Goal: Task Accomplishment & Management: Complete application form

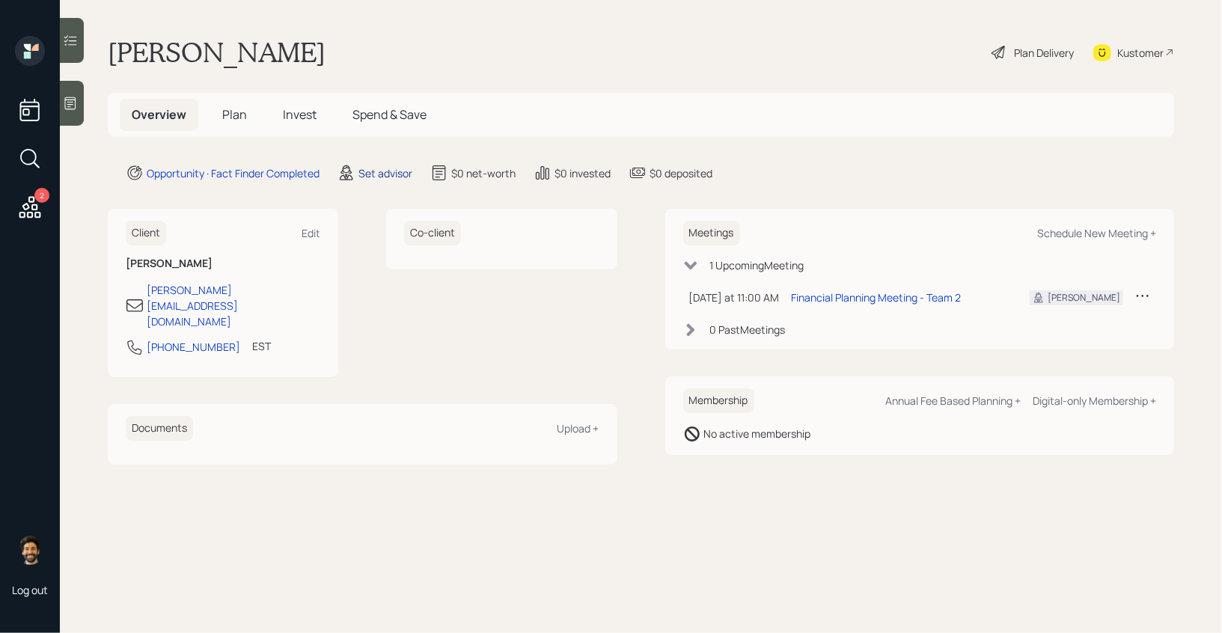
click at [384, 168] on div "Set advisor" at bounding box center [386, 173] width 54 height 16
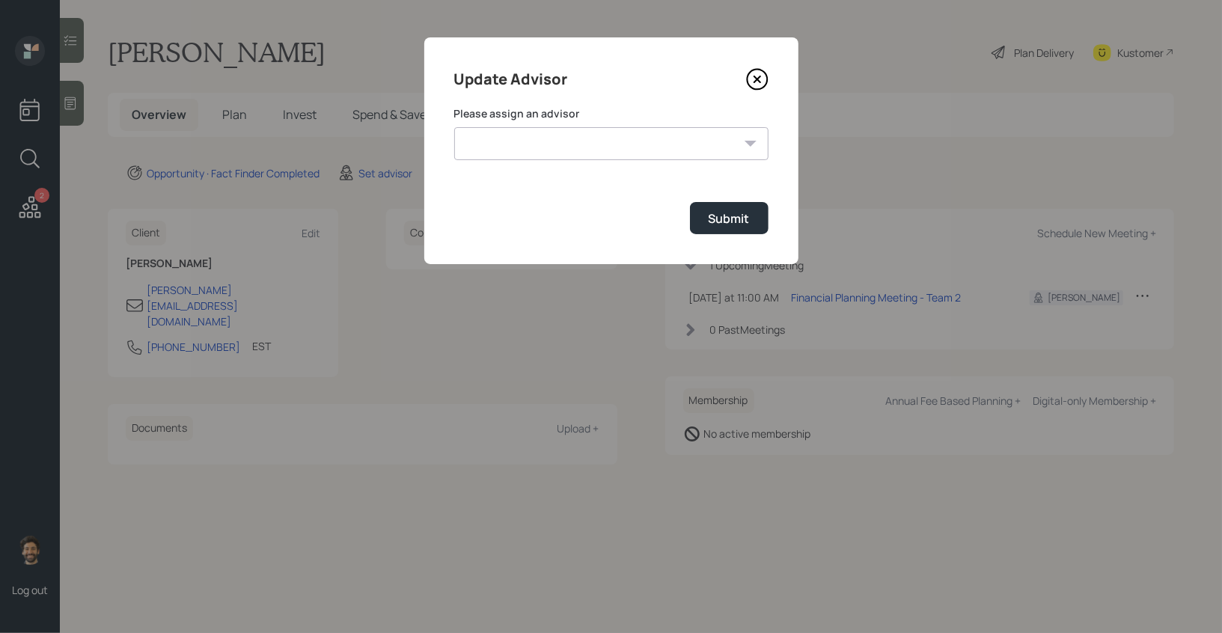
click at [543, 138] on select "Jonah Coleman Tyler End James DiStasi Treva Nostdahl Eric Schwartz Aleksandra S…" at bounding box center [611, 143] width 314 height 33
select select "f14b762f-c7c2-4b89-9227-8fa891345eea"
click at [454, 127] on select "Jonah Coleman Tyler End James DiStasi Treva Nostdahl Eric Schwartz Aleksandra S…" at bounding box center [611, 143] width 314 height 33
click at [737, 218] on div "Submit" at bounding box center [729, 218] width 41 height 16
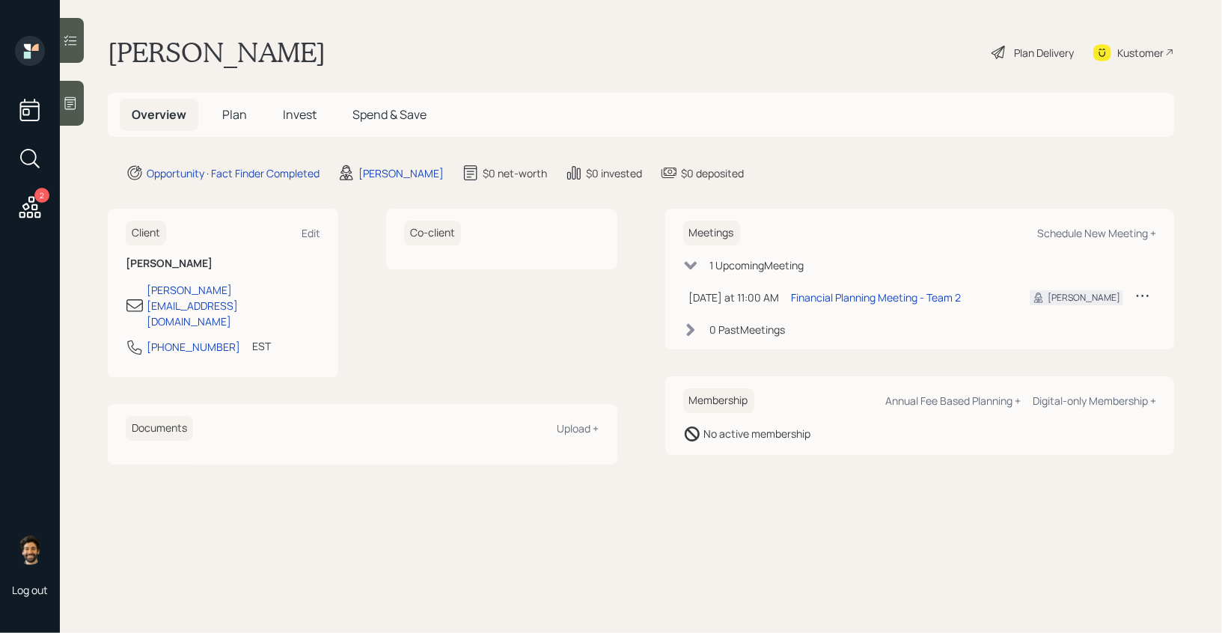
click at [220, 112] on h5 "Plan" at bounding box center [234, 115] width 49 height 32
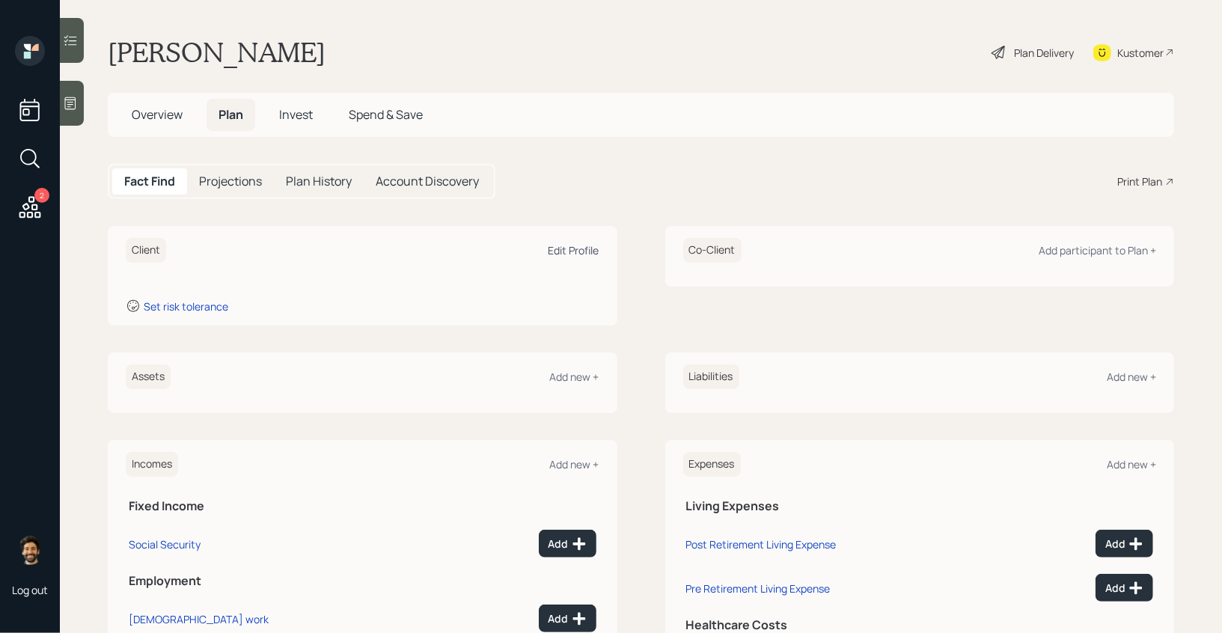
click at [574, 246] on div "Edit Profile" at bounding box center [574, 250] width 51 height 14
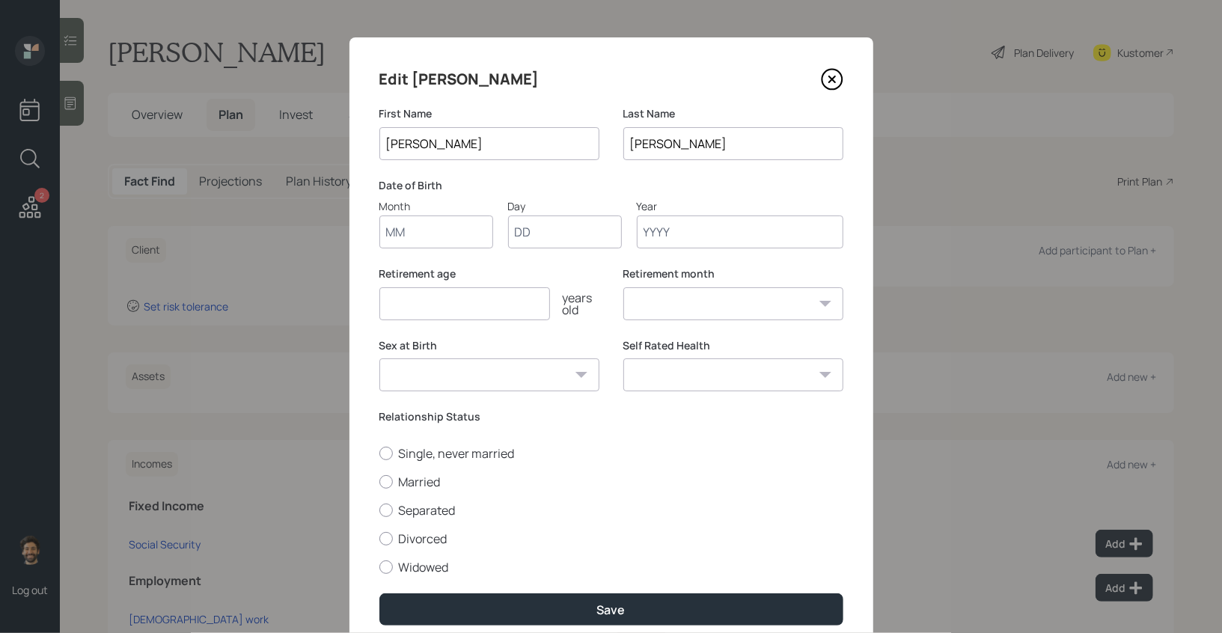
click at [402, 239] on input "Month" at bounding box center [437, 232] width 114 height 33
type input "01"
type input "1950"
select select "1"
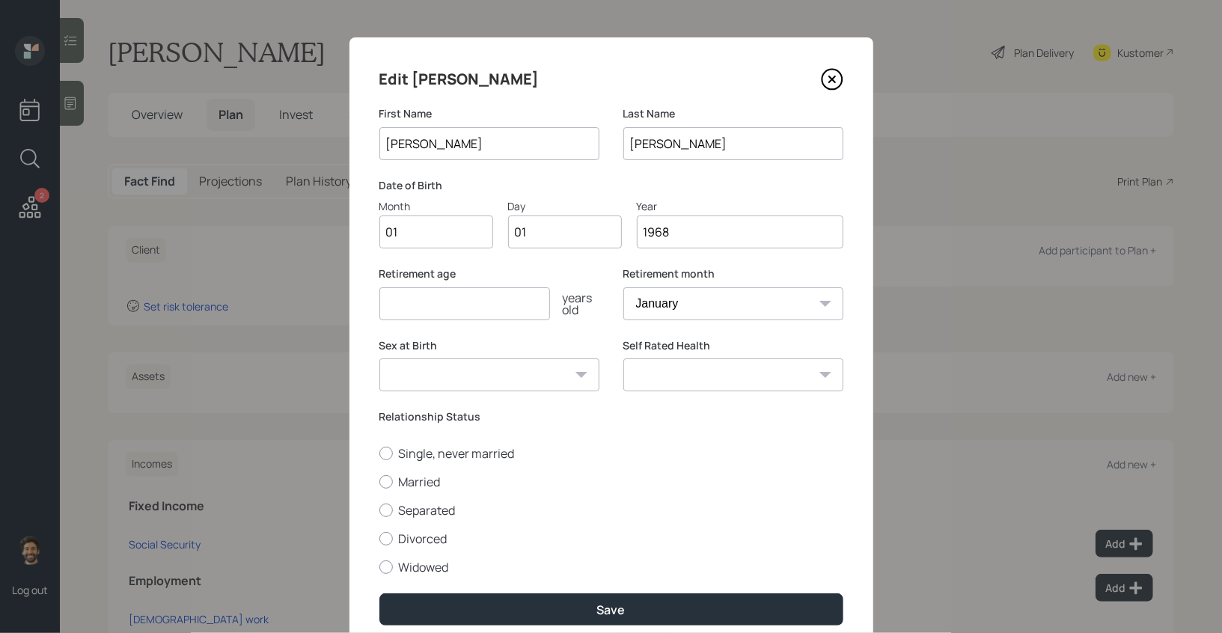
type input "1968"
click at [409, 317] on input "number" at bounding box center [465, 303] width 171 height 33
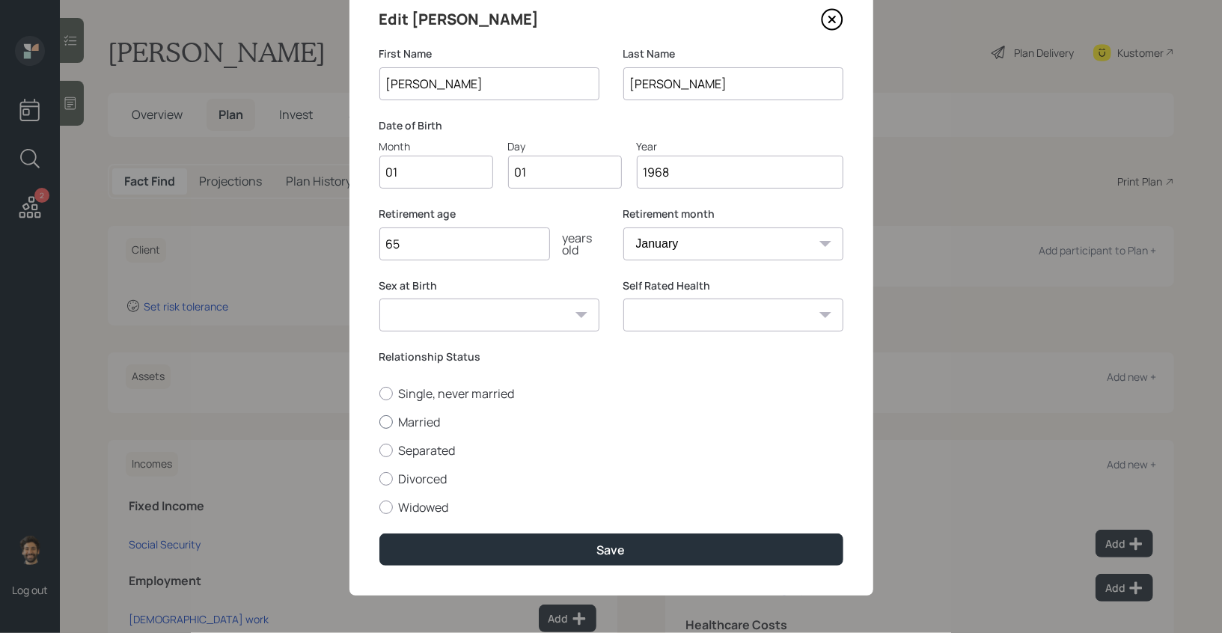
type input "65"
click at [392, 424] on label "Married" at bounding box center [612, 422] width 464 height 16
click at [380, 422] on input "Married" at bounding box center [379, 421] width 1 height 1
radio input "true"
click at [450, 532] on div "Edit Brian First Name Brian Last Name Paquette Date of Birth Month 01 Day 01 Ye…" at bounding box center [612, 287] width 524 height 618
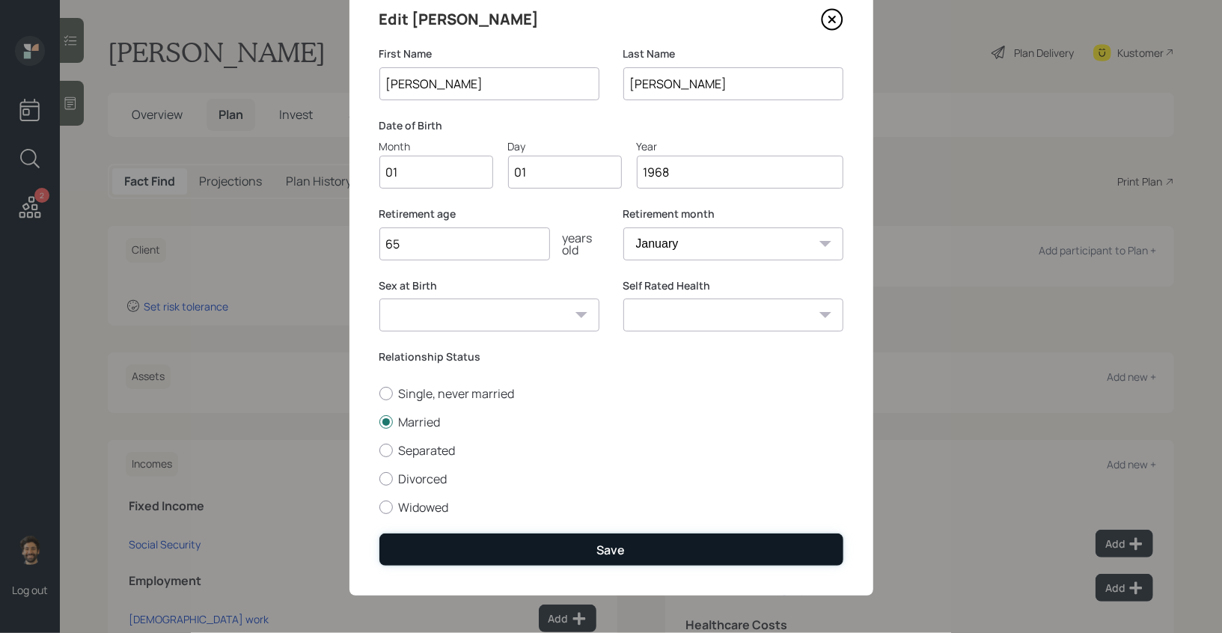
click at [445, 564] on button "Save" at bounding box center [612, 550] width 464 height 32
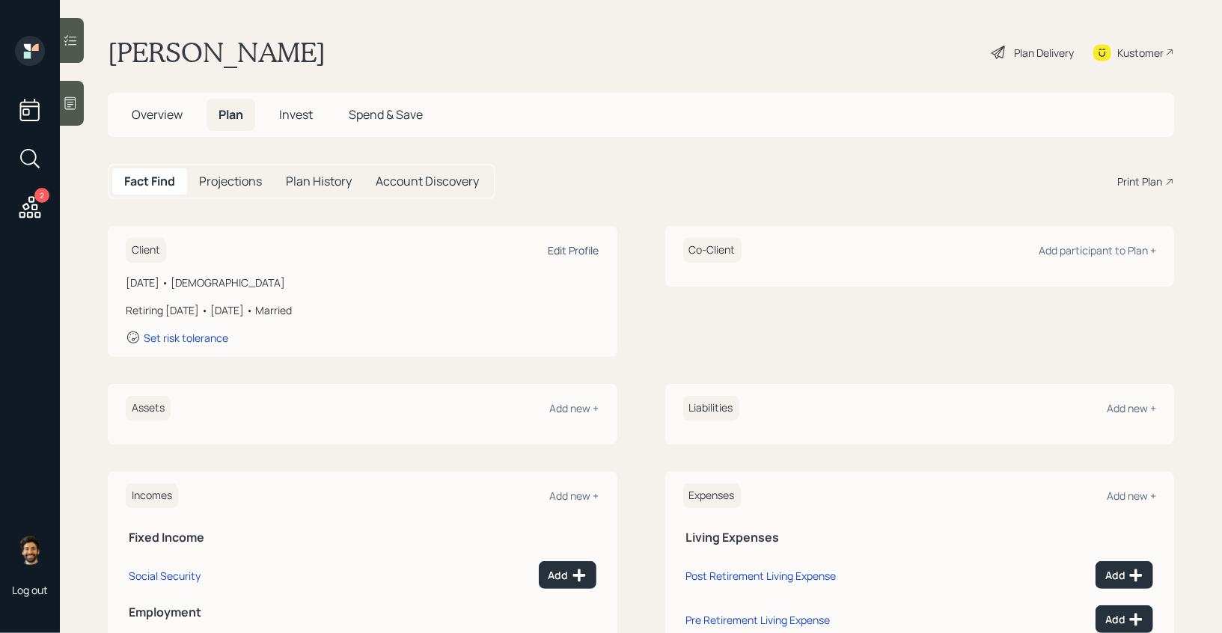
click at [568, 249] on div "Edit Profile" at bounding box center [574, 250] width 51 height 14
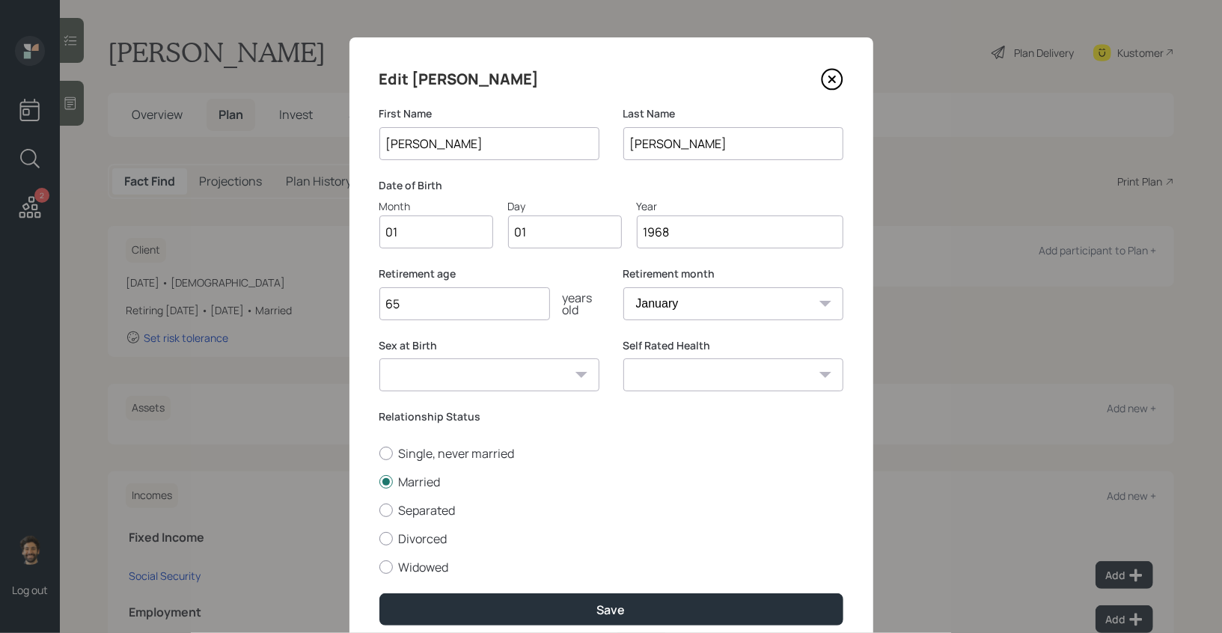
click at [688, 236] on input "1968" at bounding box center [740, 232] width 207 height 33
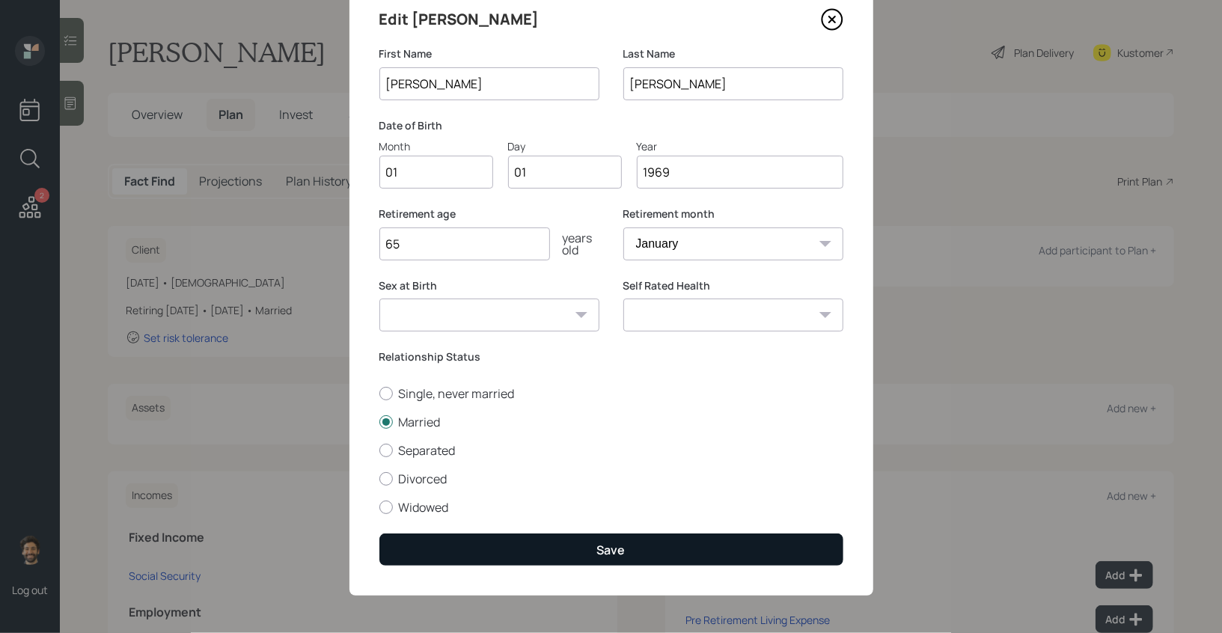
type input "1969"
click at [484, 553] on button "Save" at bounding box center [612, 550] width 464 height 32
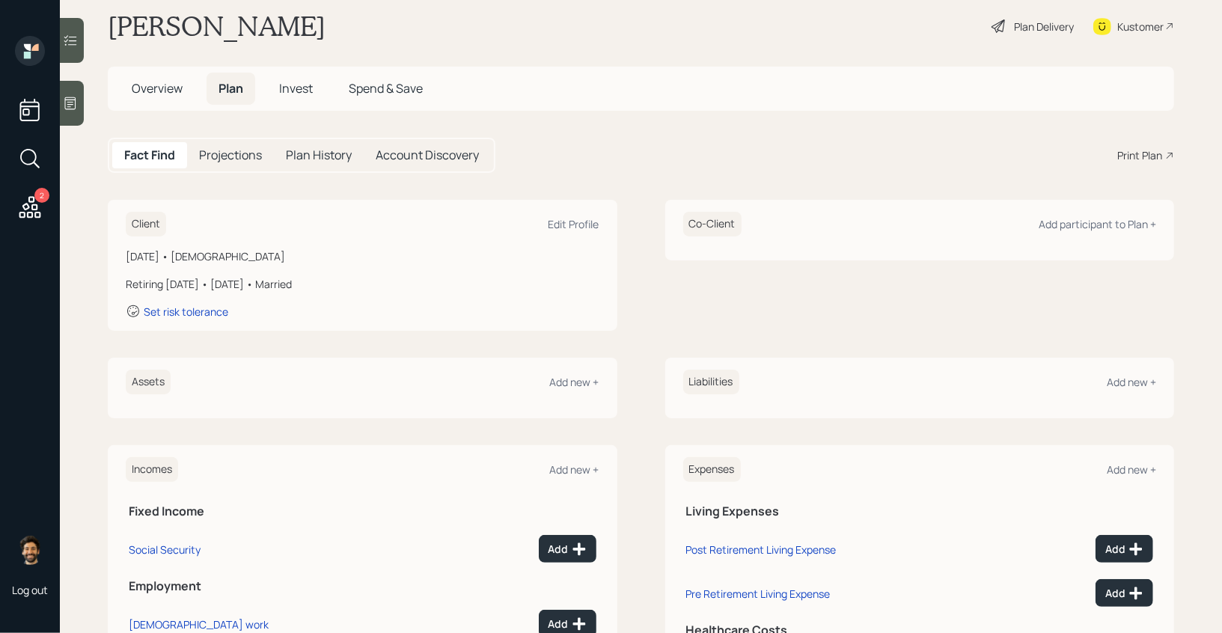
scroll to position [28, 0]
click at [1077, 216] on div "Add participant to Plan +" at bounding box center [1098, 223] width 118 height 14
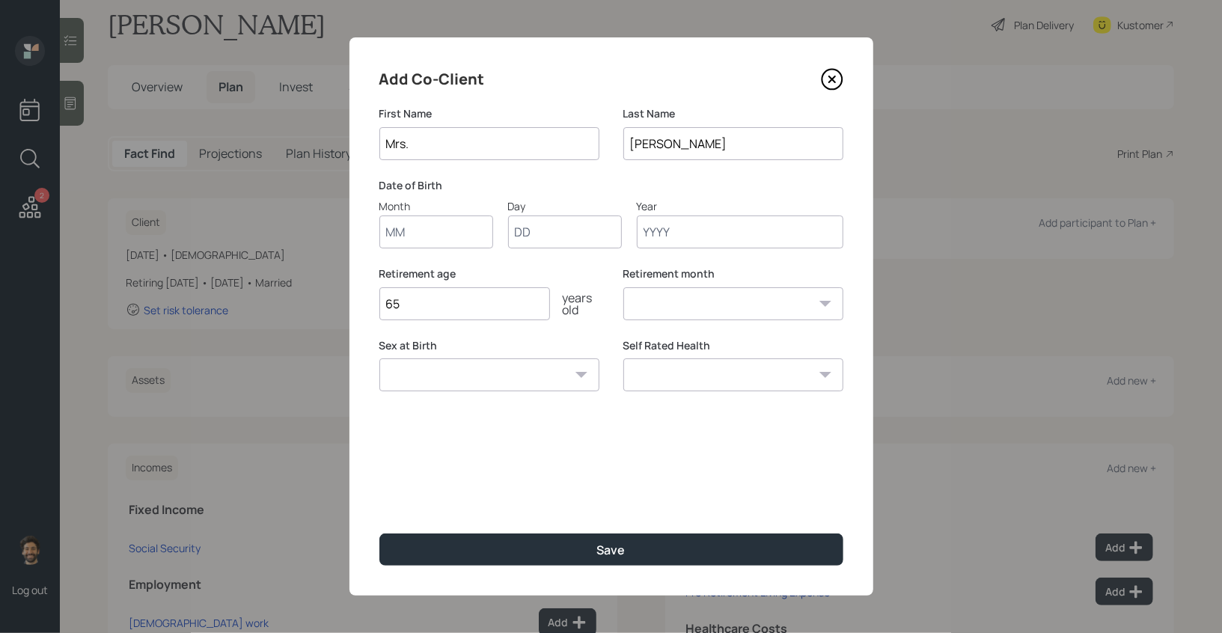
type input "Mrs."
click at [420, 231] on input "Month" at bounding box center [437, 232] width 114 height 33
type input "01"
type input "1965"
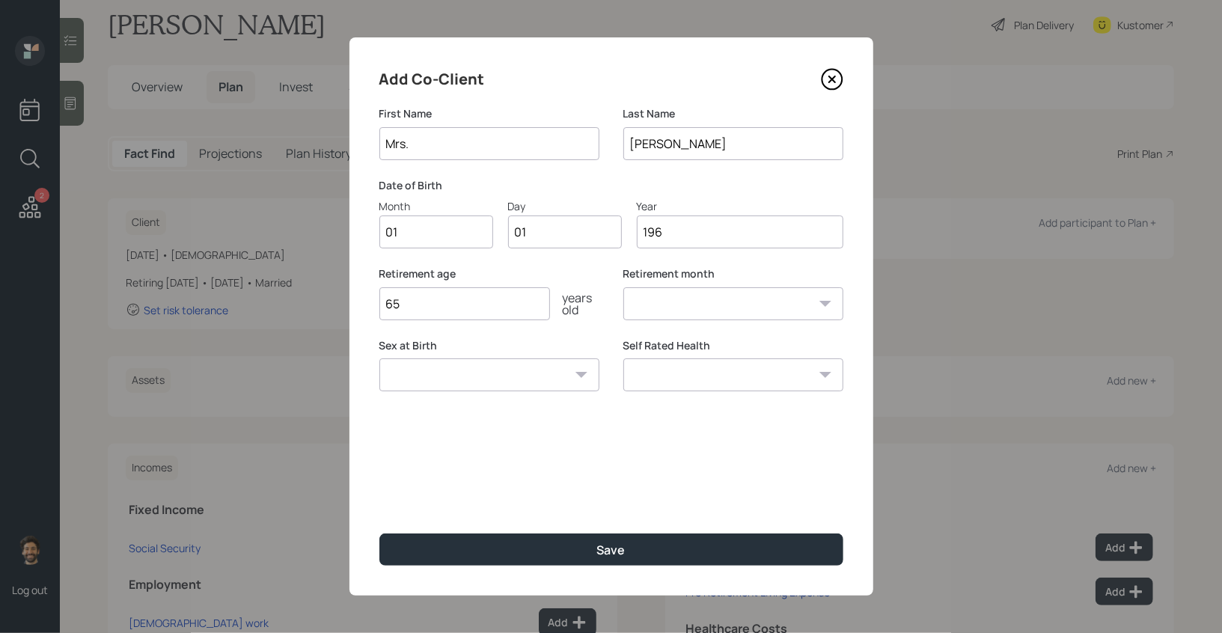
select select "1"
type input "1965"
click at [487, 567] on div "Add Co-Client First Name Mrs. Last Name Paquette Date of Birth Month 01 Day 01 …" at bounding box center [612, 316] width 524 height 558
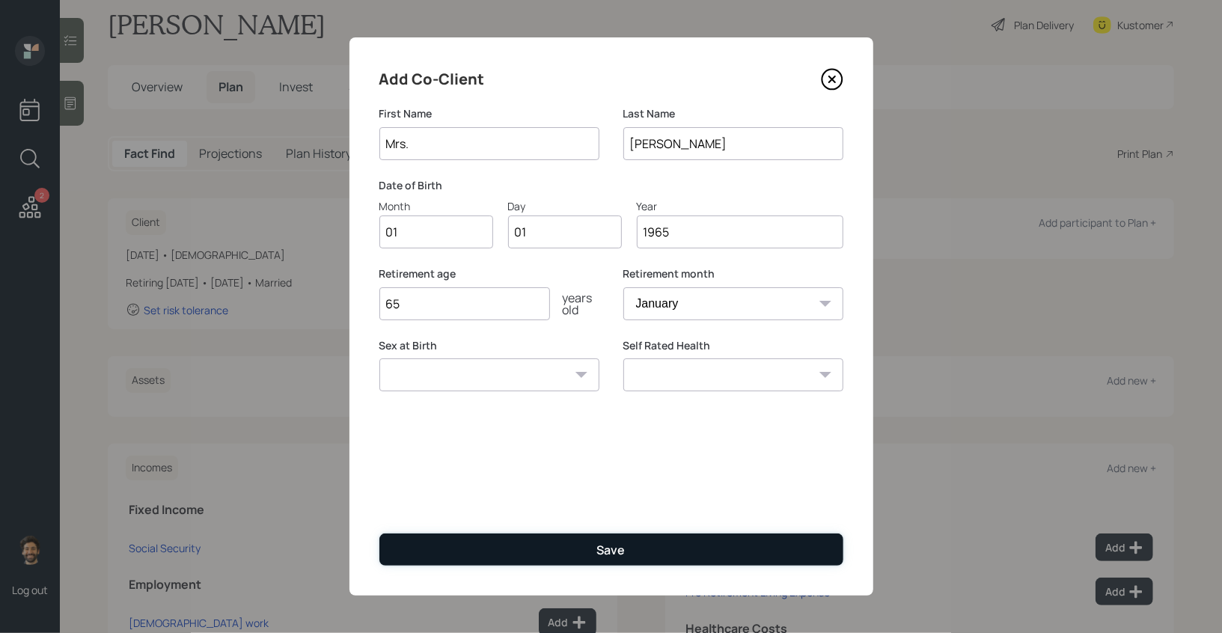
click at [458, 549] on button "Save" at bounding box center [612, 550] width 464 height 32
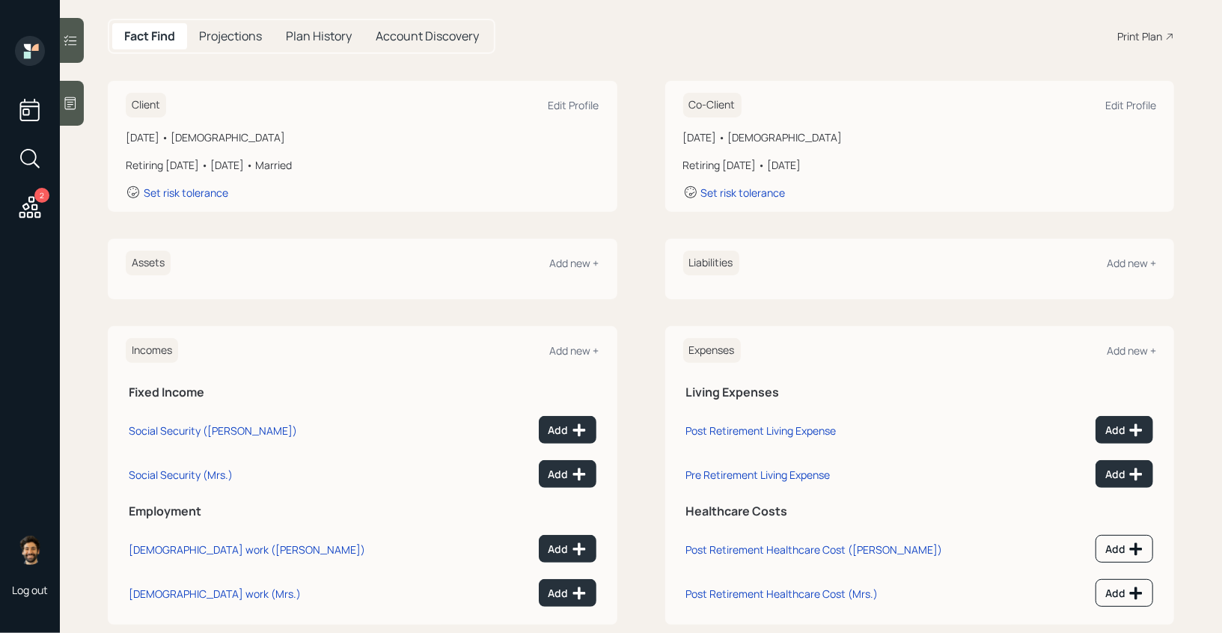
scroll to position [169, 0]
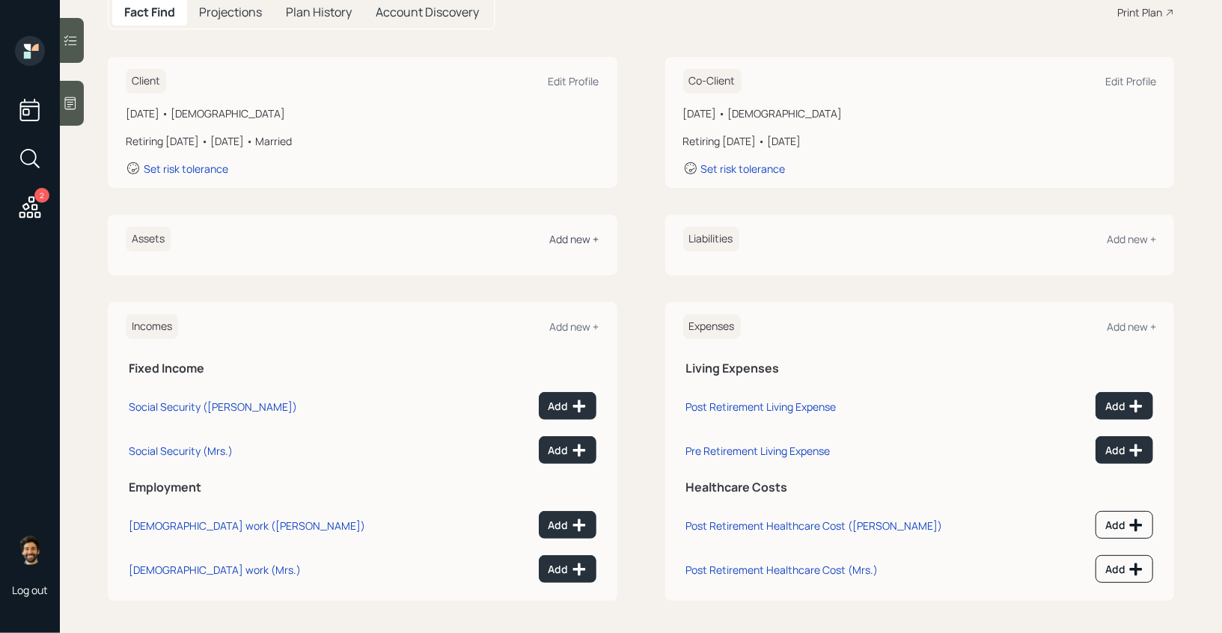
click at [578, 242] on div "Add new +" at bounding box center [574, 239] width 49 height 14
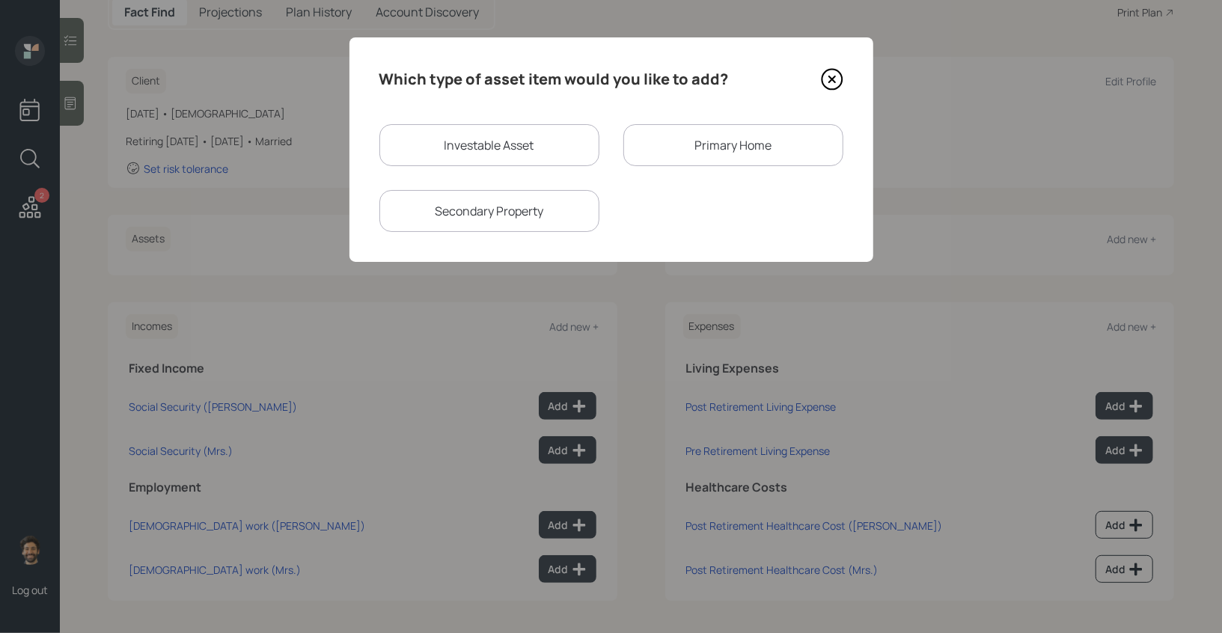
click at [436, 148] on div "Investable Asset" at bounding box center [490, 145] width 220 height 42
select select "taxable"
select select "balanced"
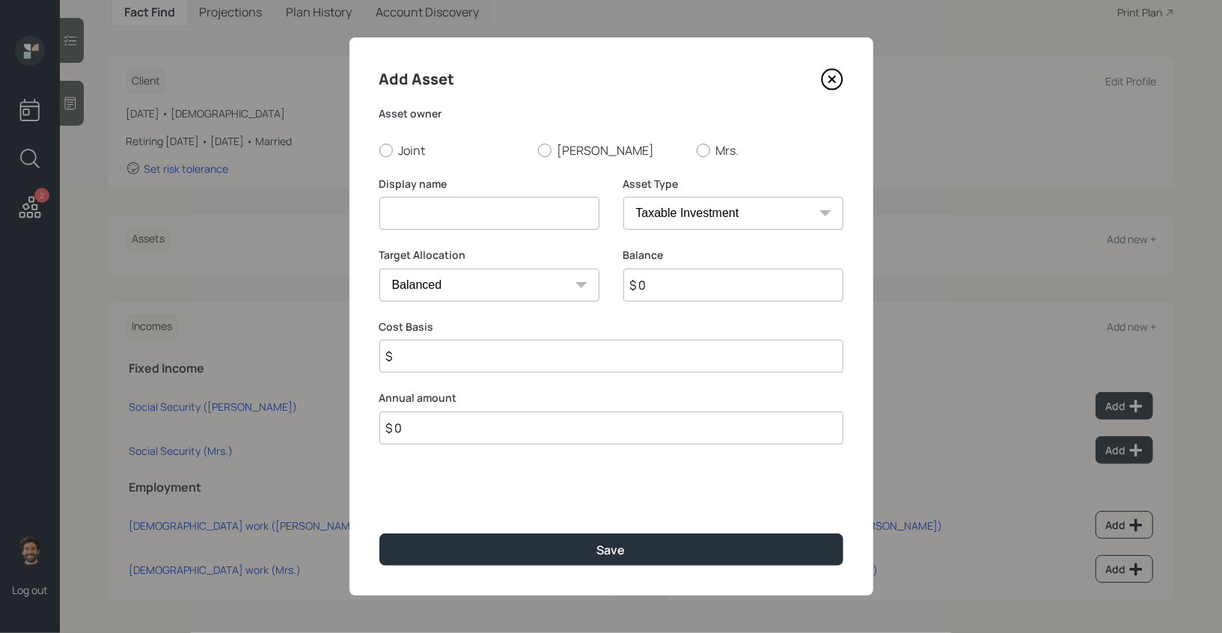
click at [432, 210] on input at bounding box center [490, 213] width 220 height 33
type input "Former 401ks (2)"
click at [572, 147] on label "Brian" at bounding box center [611, 150] width 147 height 16
click at [538, 150] on input "Brian" at bounding box center [537, 150] width 1 height 1
radio input "true"
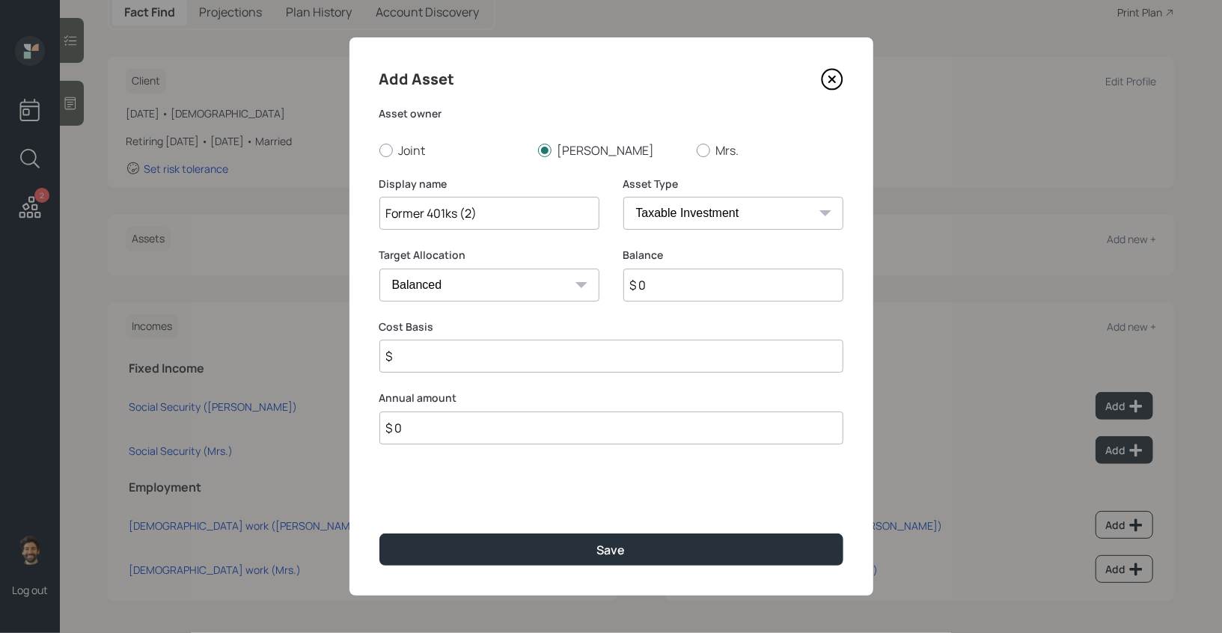
click at [669, 281] on input "$ 0" at bounding box center [734, 285] width 220 height 33
type input "$ 150,000"
click at [686, 218] on select "SEP IRA IRA Roth IRA 401(k) Roth 401(k) 403(b) Roth 403(b) 457(b) Roth 457(b) H…" at bounding box center [734, 213] width 220 height 33
select select "company_sponsored"
click at [624, 197] on select "SEP IRA IRA Roth IRA 401(k) Roth 401(k) 403(b) Roth 403(b) 457(b) Roth 457(b) H…" at bounding box center [734, 213] width 220 height 33
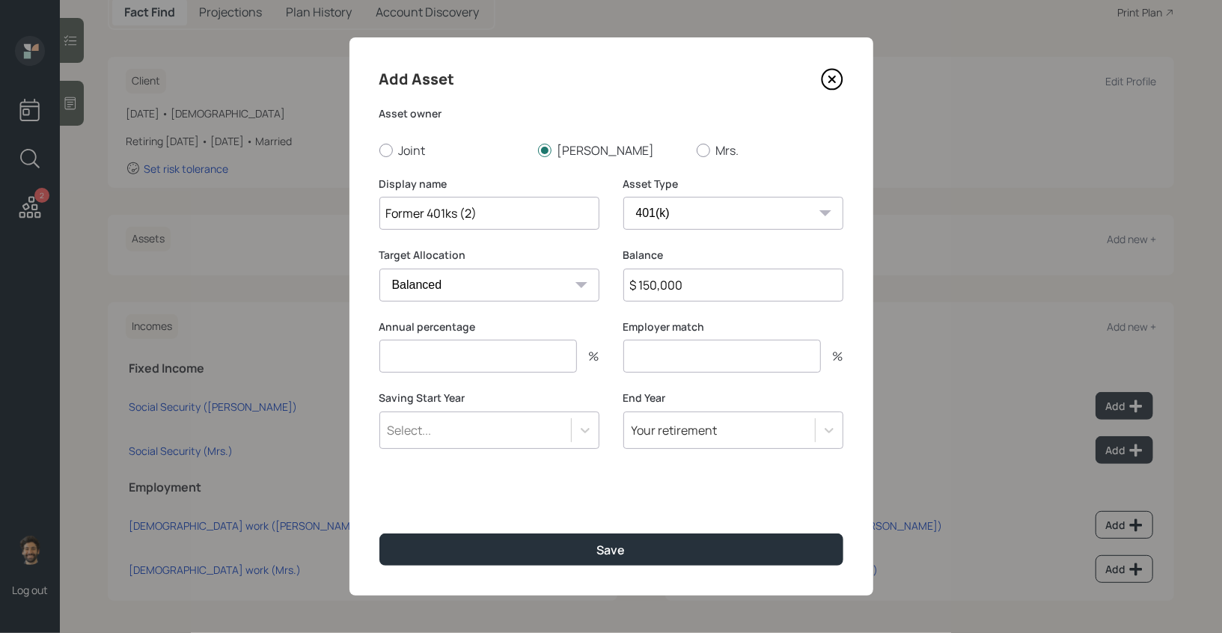
click at [451, 353] on input "number" at bounding box center [479, 356] width 198 height 33
type input "0"
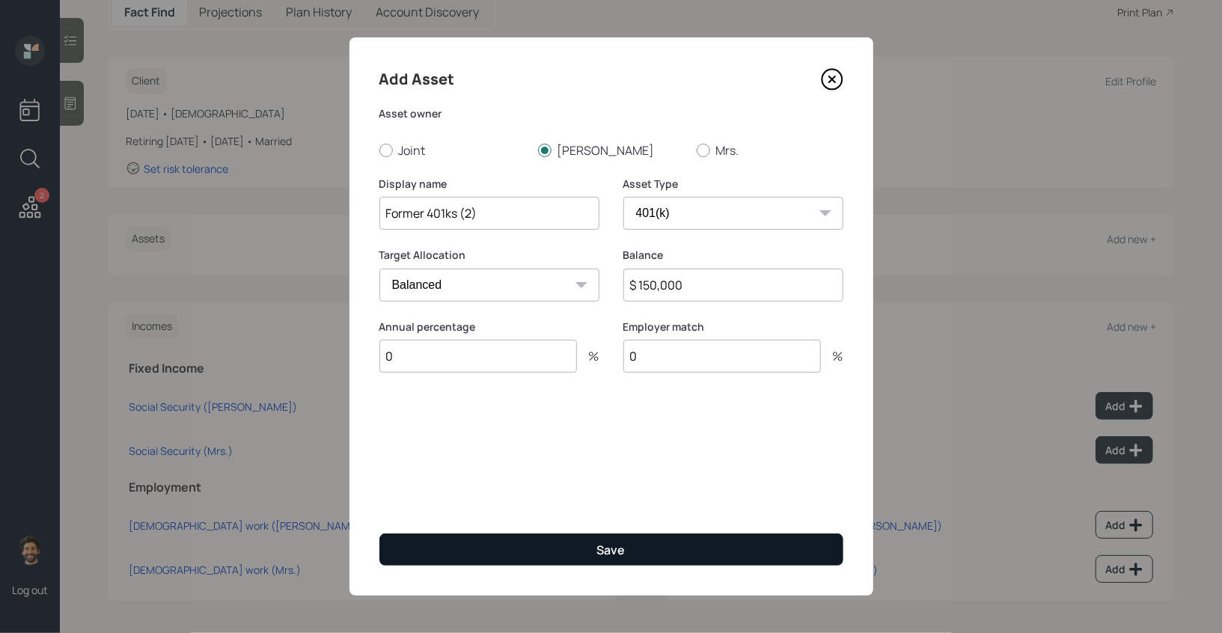
type input "0"
click at [426, 549] on button "Save" at bounding box center [612, 550] width 464 height 32
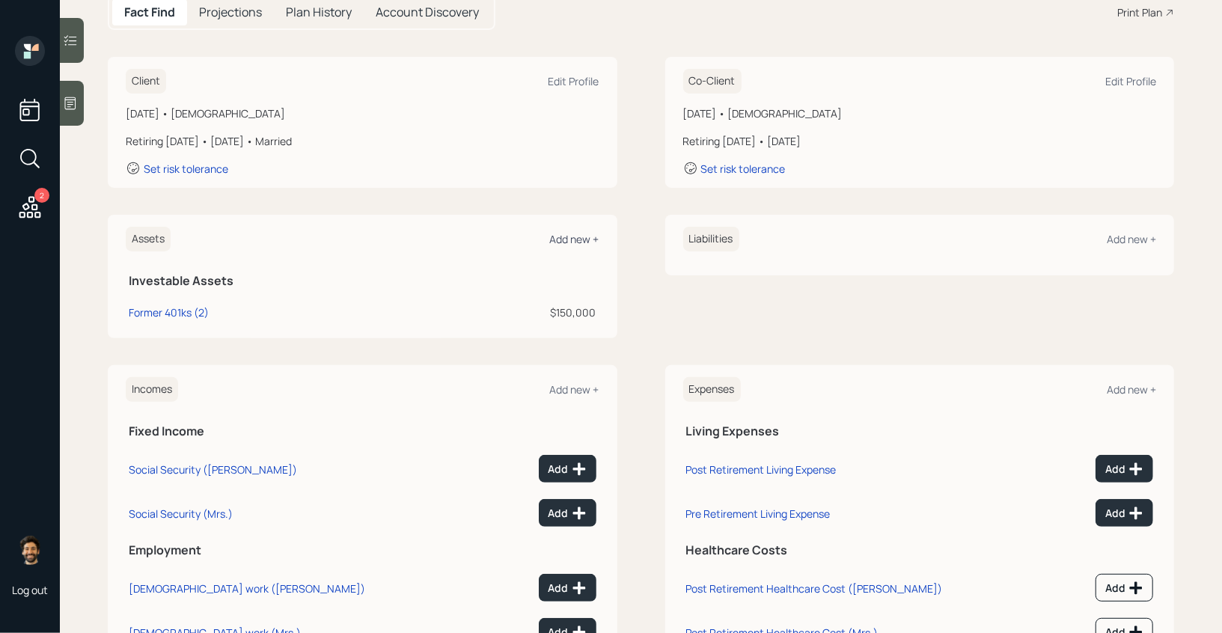
click at [568, 237] on div "Add new +" at bounding box center [574, 239] width 49 height 14
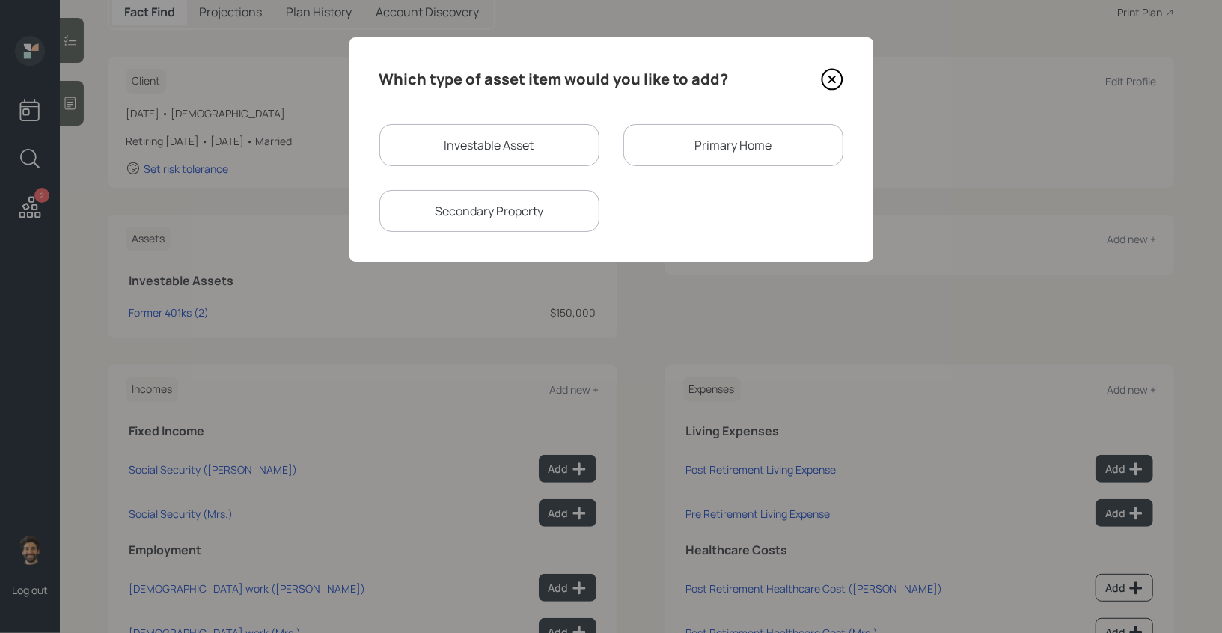
click at [461, 144] on div "Investable Asset" at bounding box center [490, 145] width 220 height 42
select select "taxable"
select select "balanced"
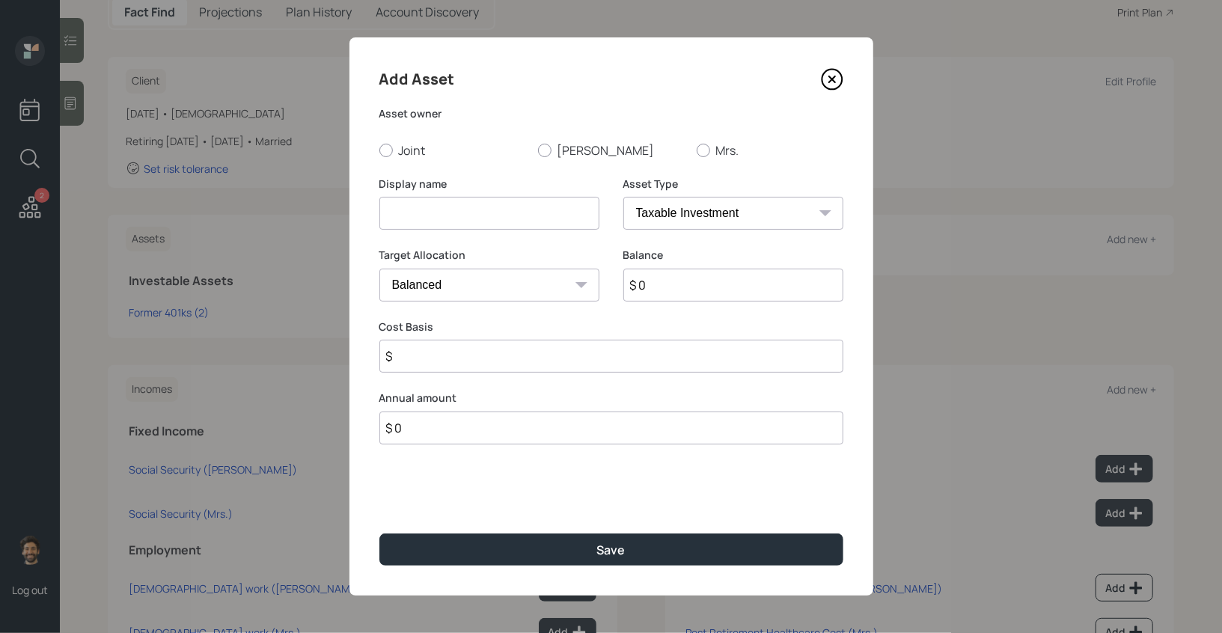
click at [445, 207] on input at bounding box center [490, 213] width 220 height 33
type input "Current 403b"
click at [681, 279] on input "$ 0" at bounding box center [734, 285] width 220 height 33
type input "$ 350,000"
click at [672, 213] on select "SEP IRA IRA Roth IRA 401(k) Roth 401(k) 403(b) Roth 403(b) 457(b) Roth 457(b) H…" at bounding box center [734, 213] width 220 height 33
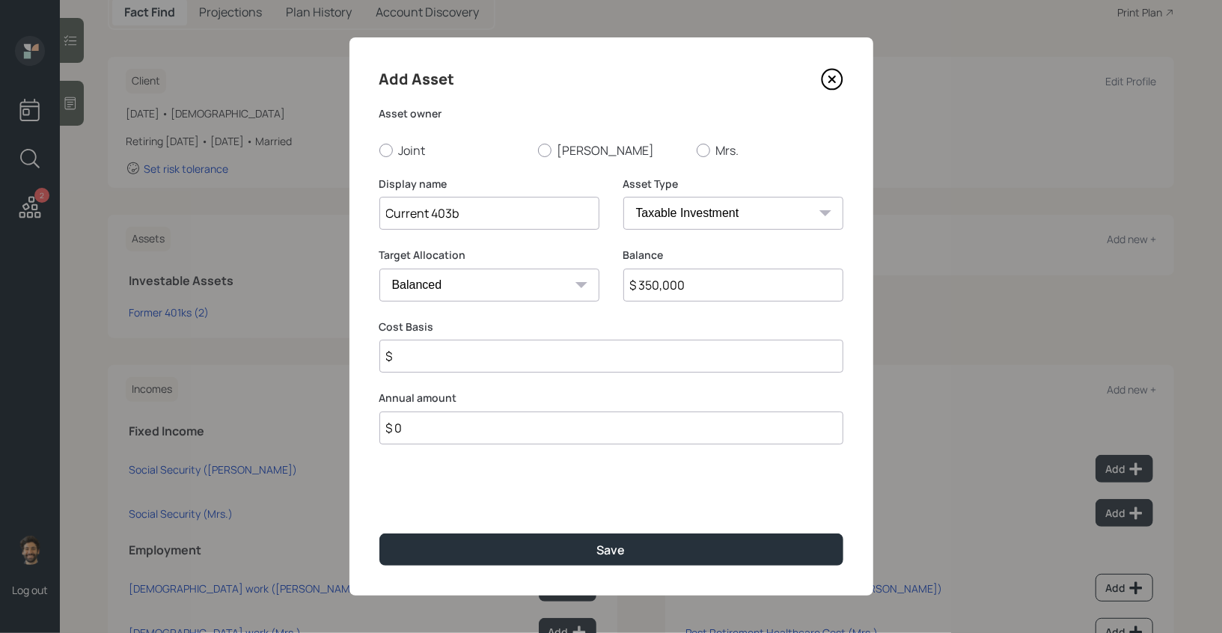
select select "public_school_sponsored"
click at [624, 197] on select "SEP IRA IRA Roth IRA 401(k) Roth 401(k) 403(b) Roth 403(b) 457(b) Roth 457(b) H…" at bounding box center [734, 213] width 220 height 33
click at [436, 353] on input "number" at bounding box center [479, 356] width 198 height 33
type input "0"
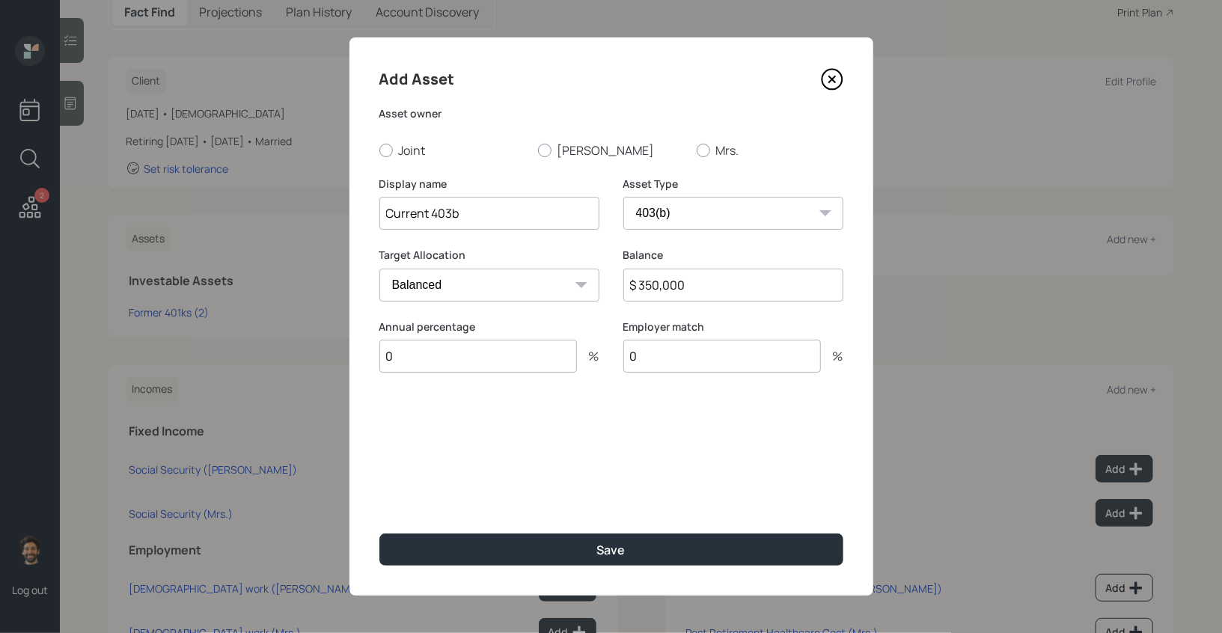
click at [436, 353] on input "0" at bounding box center [479, 356] width 198 height 33
type input "1"
click at [523, 441] on div "Select..." at bounding box center [475, 430] width 191 height 25
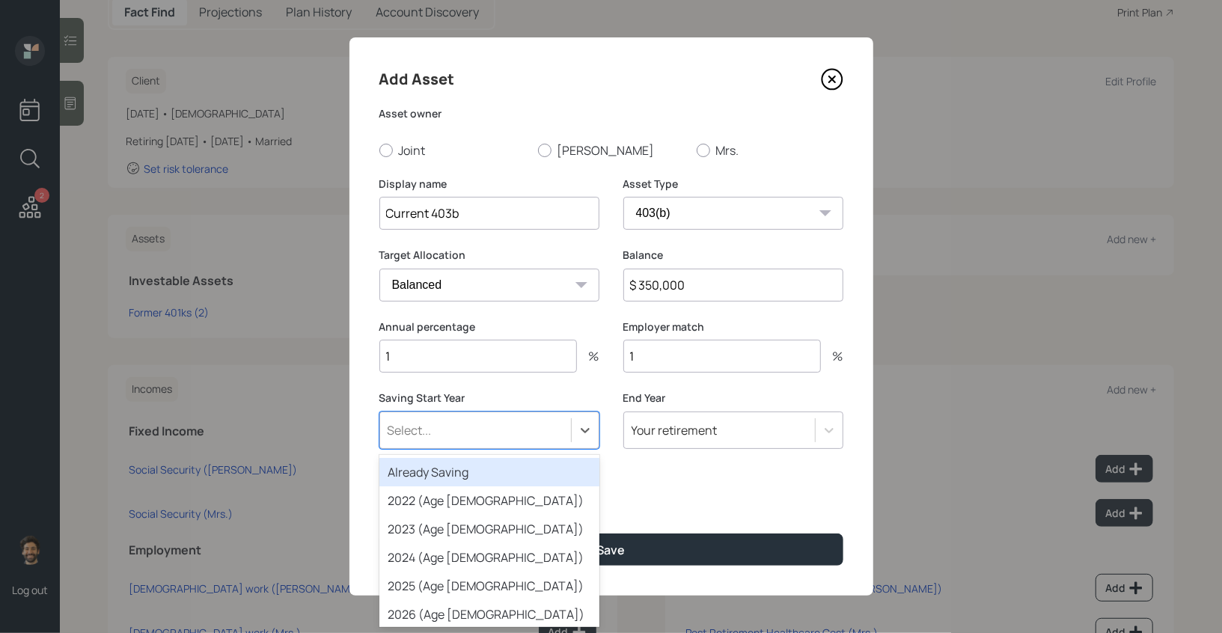
click at [472, 475] on div "Already Saving" at bounding box center [490, 472] width 220 height 28
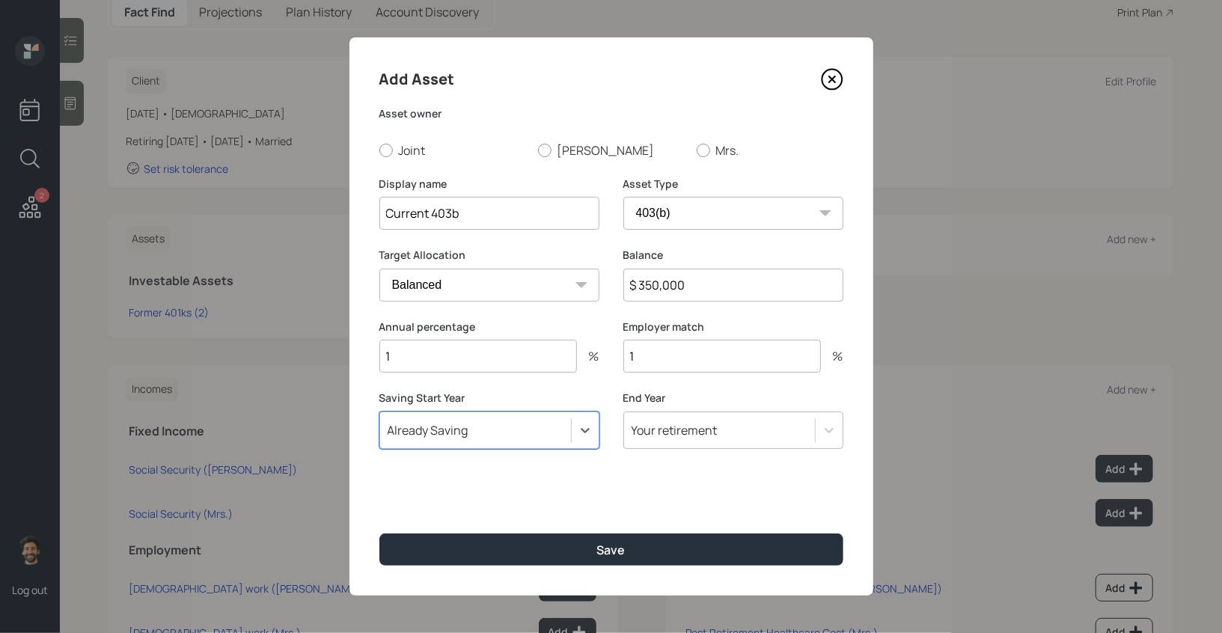
click at [660, 434] on div "Your retirement" at bounding box center [675, 430] width 86 height 16
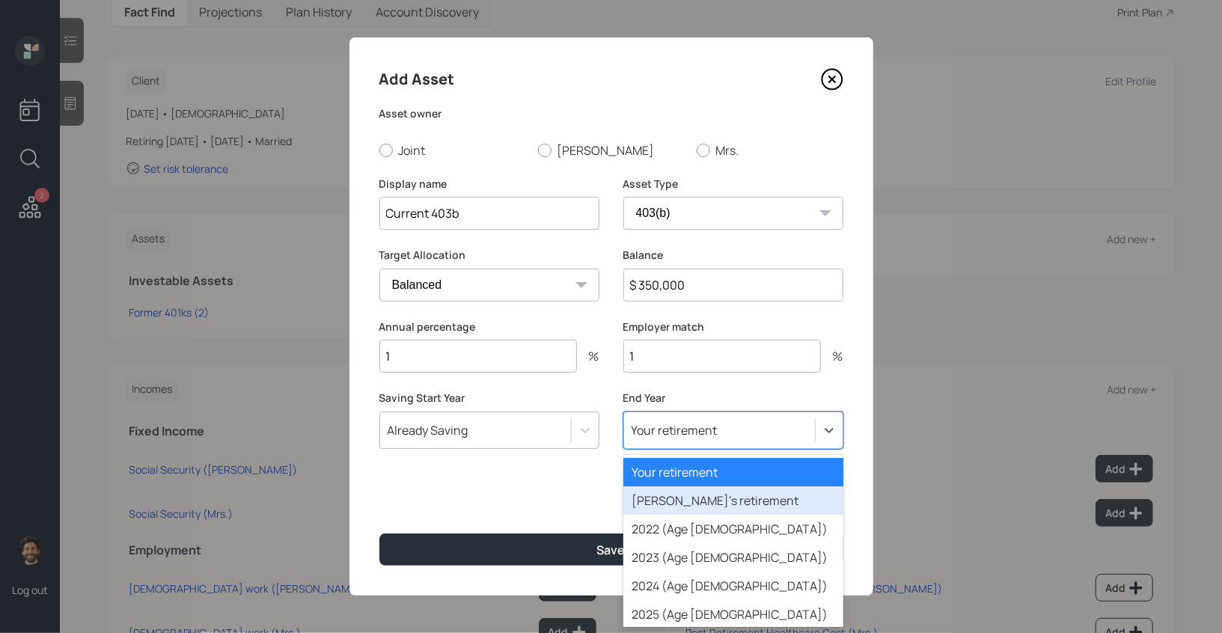
click at [657, 506] on div "Spouse's retirement" at bounding box center [734, 501] width 220 height 28
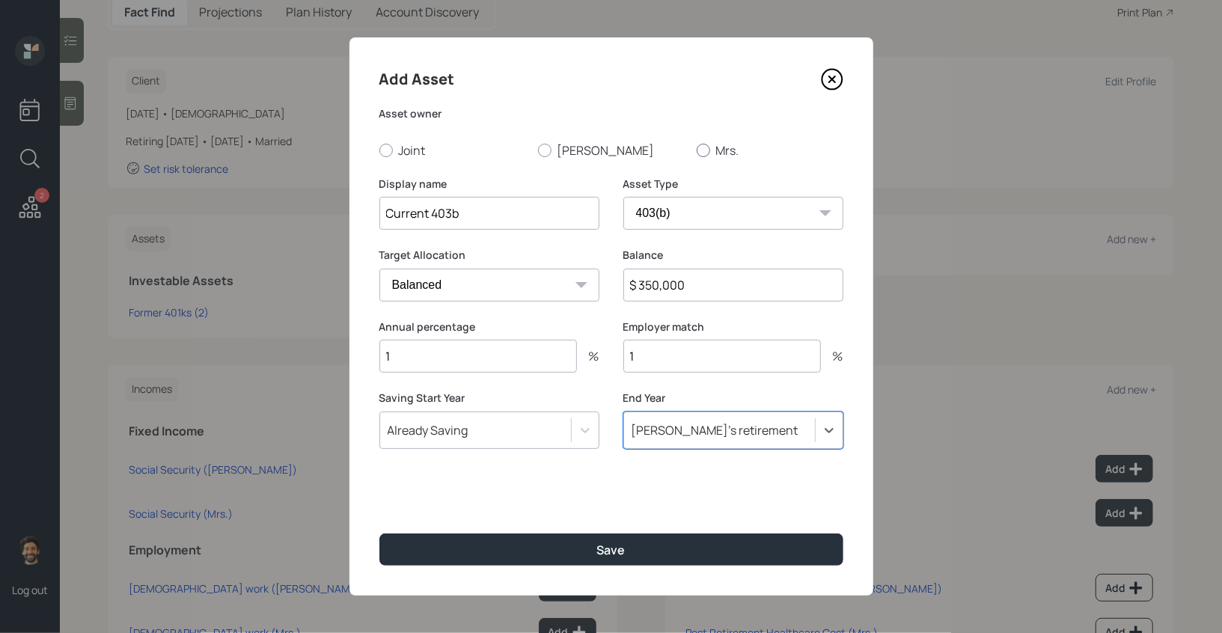
click at [707, 152] on div at bounding box center [703, 150] width 13 height 13
click at [697, 150] on input "Mrs." at bounding box center [696, 150] width 1 height 1
radio input "true"
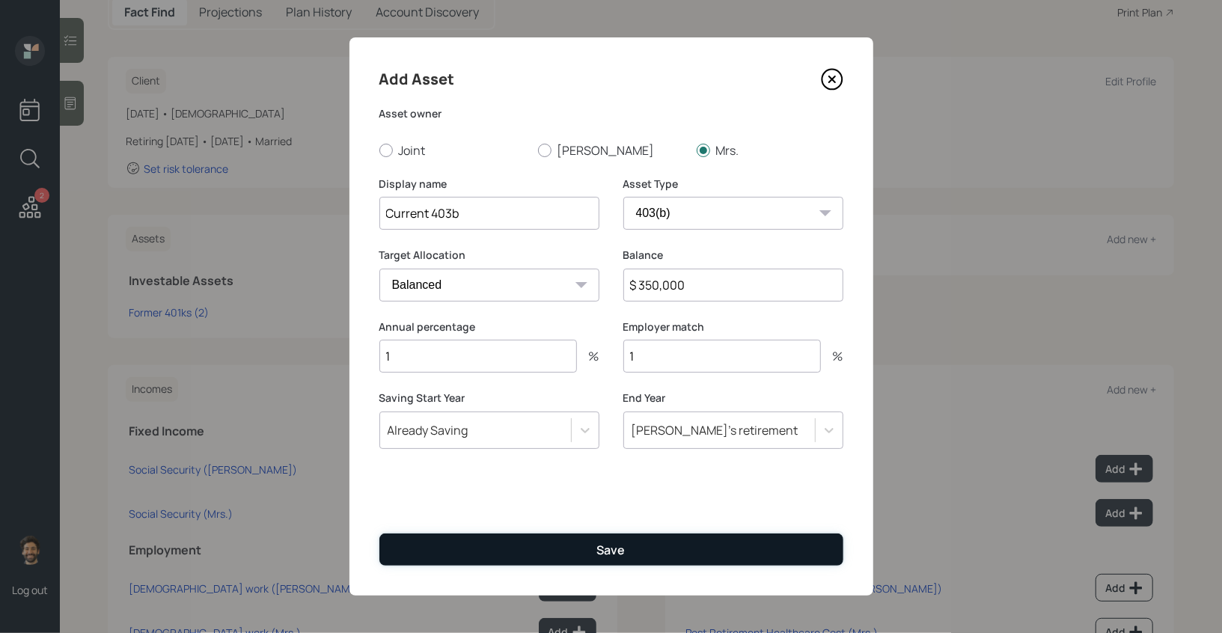
click at [468, 548] on button "Save" at bounding box center [612, 550] width 464 height 32
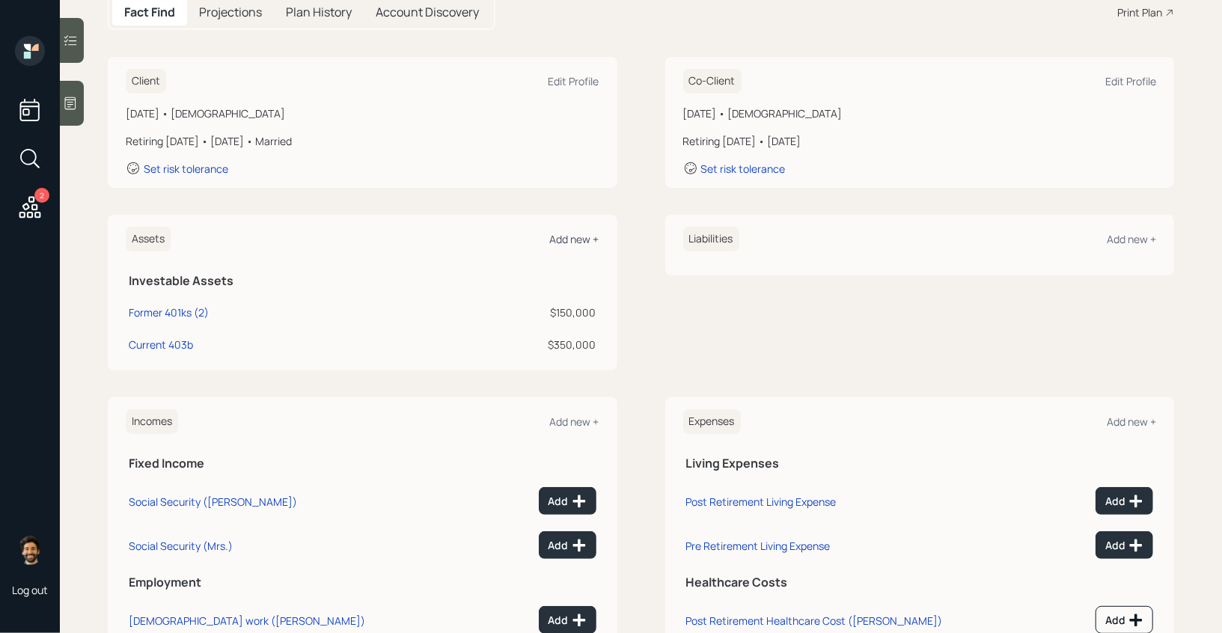
click at [564, 237] on div "Add new +" at bounding box center [574, 239] width 49 height 14
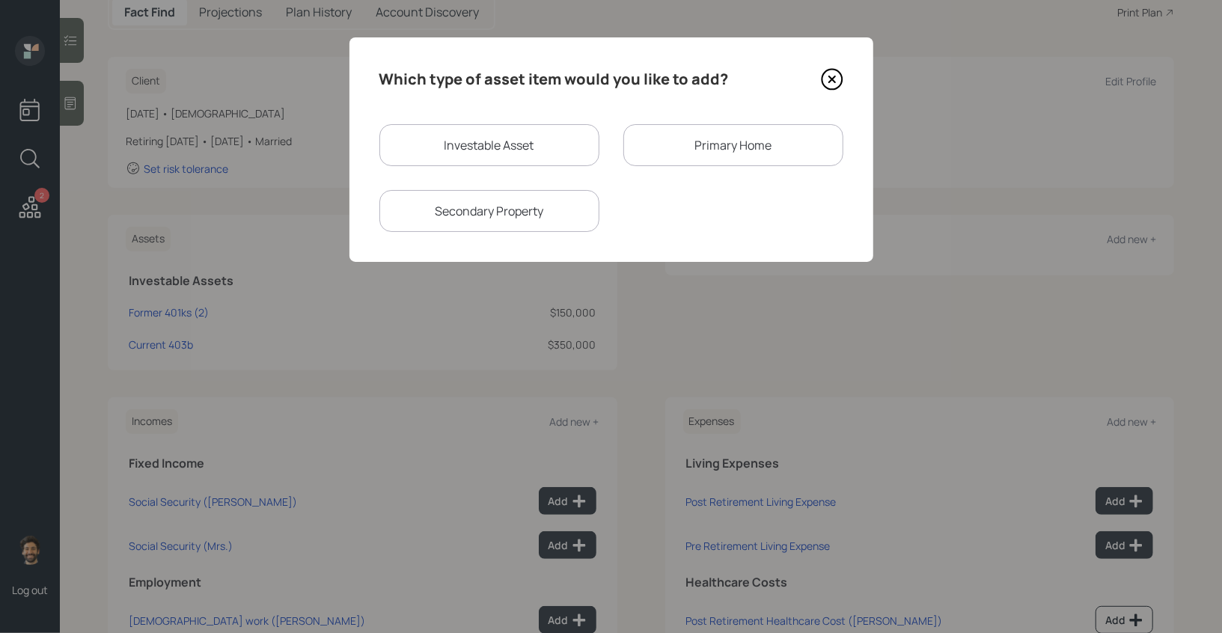
click at [494, 135] on div "Investable Asset" at bounding box center [490, 145] width 220 height 42
select select "taxable"
select select "balanced"
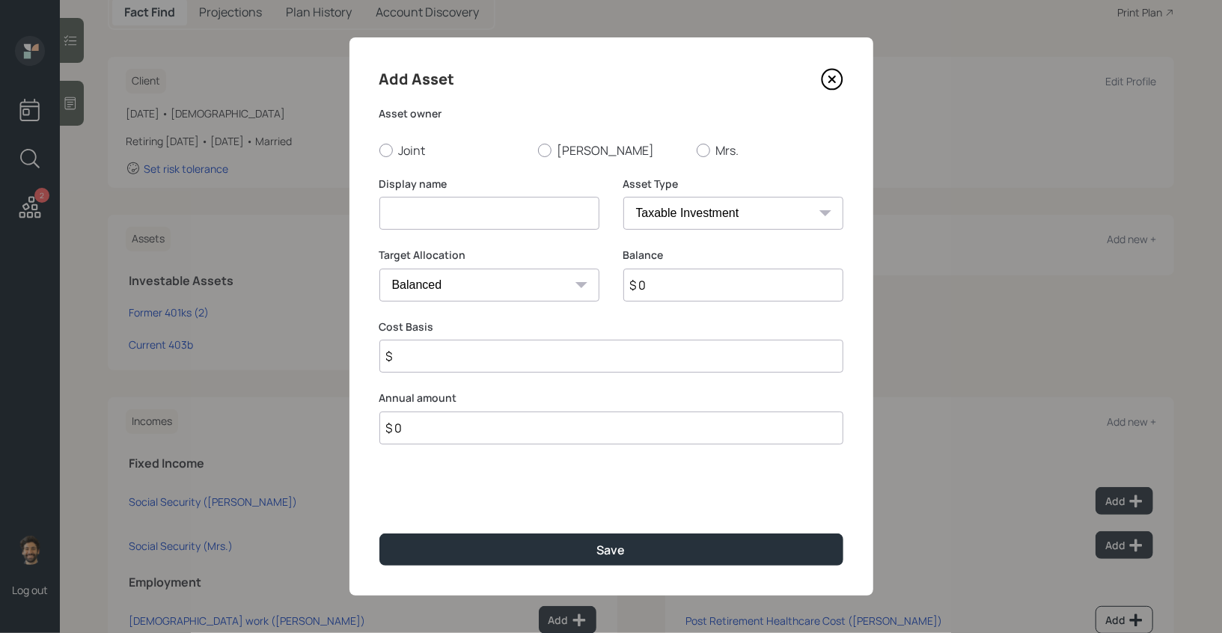
click at [445, 223] on input at bounding box center [490, 213] width 220 height 33
type input "Annuity IRA"
click at [552, 145] on label "Brian" at bounding box center [611, 150] width 147 height 16
click at [538, 150] on input "Brian" at bounding box center [537, 150] width 1 height 1
radio input "true"
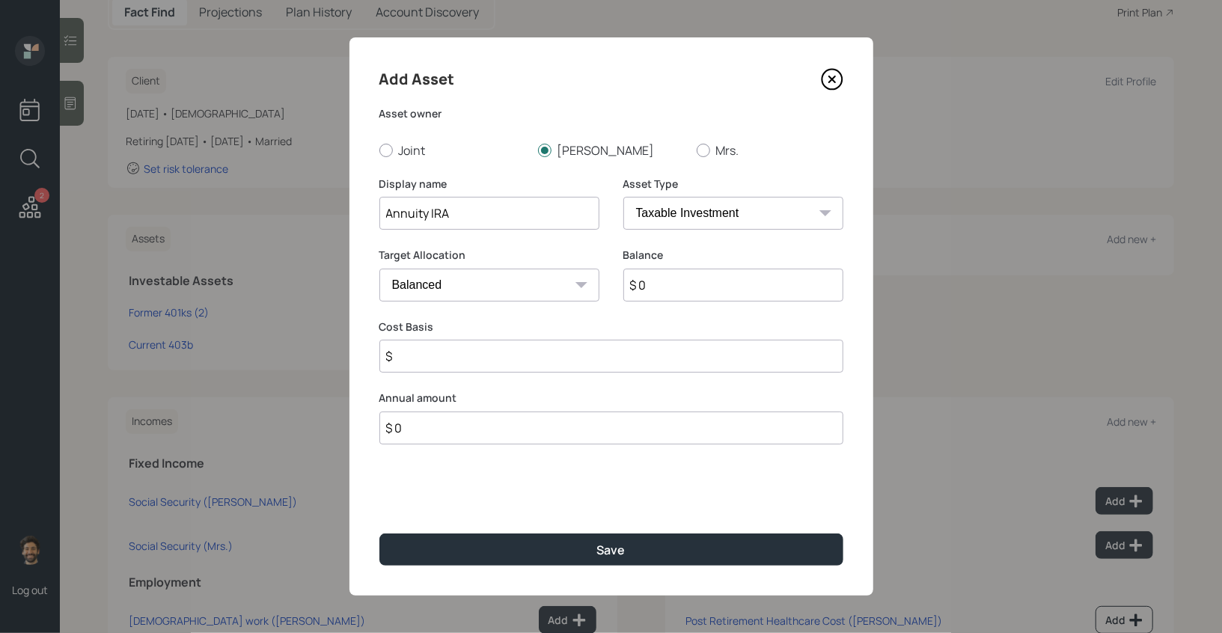
click at [675, 278] on input "$ 0" at bounding box center [734, 285] width 220 height 33
type input "$ 45,000"
click at [677, 219] on select "SEP IRA IRA Roth IRA 401(k) Roth 401(k) 403(b) Roth 403(b) 457(b) Roth 457(b) H…" at bounding box center [734, 213] width 220 height 33
select select "ira"
click at [624, 197] on select "SEP IRA IRA Roth IRA 401(k) Roth 401(k) 403(b) Roth 403(b) 457(b) Roth 457(b) H…" at bounding box center [734, 213] width 220 height 33
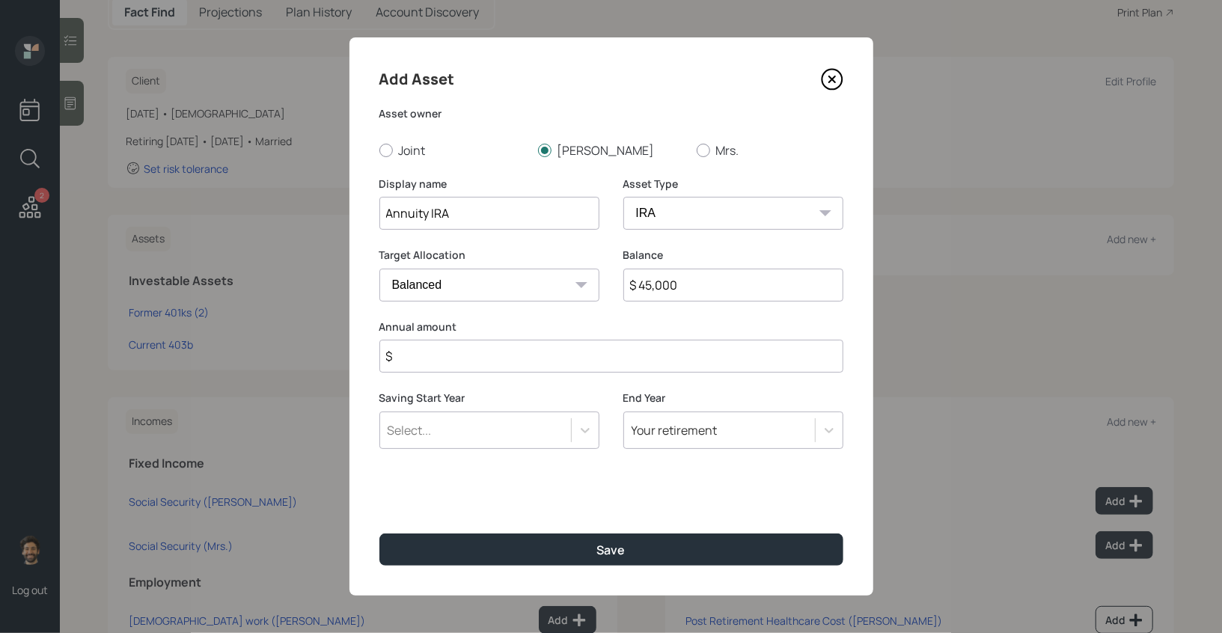
click at [432, 365] on input "$" at bounding box center [612, 356] width 464 height 33
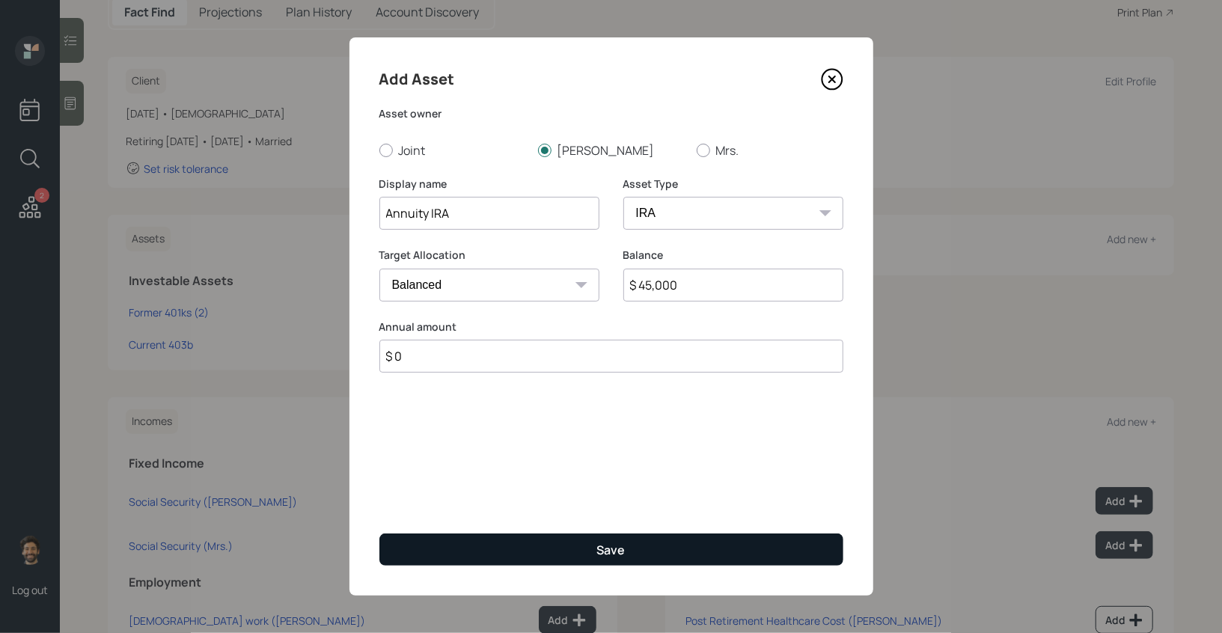
type input "$ 0"
click at [430, 543] on button "Save" at bounding box center [612, 550] width 464 height 32
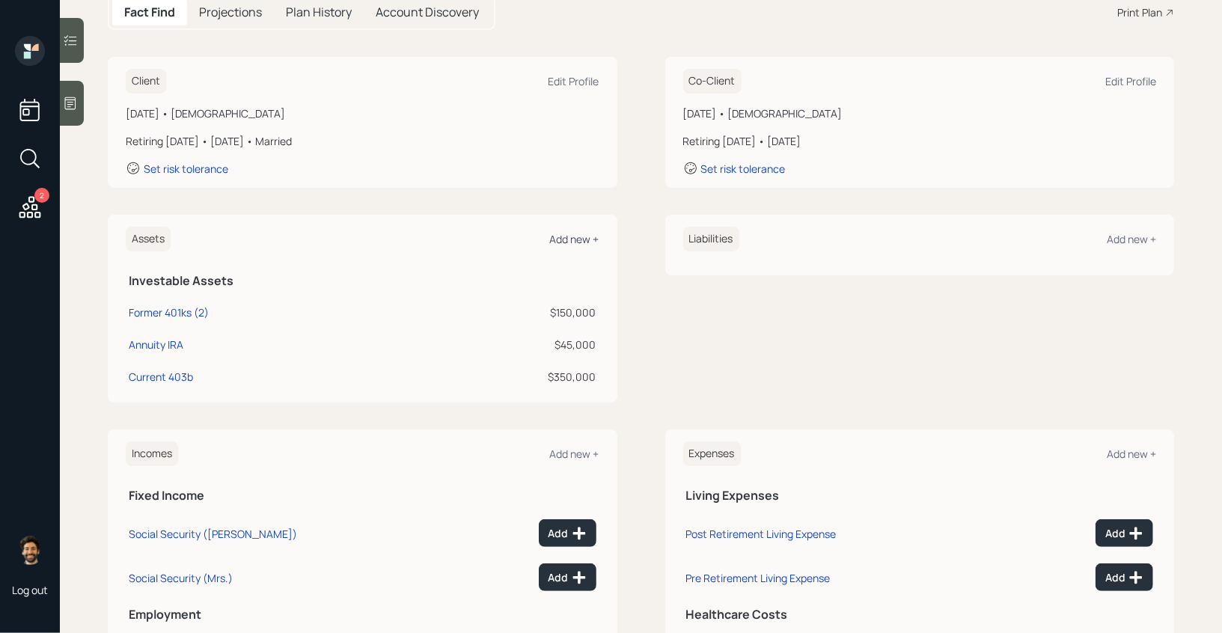
click at [567, 237] on div "Add new +" at bounding box center [574, 239] width 49 height 14
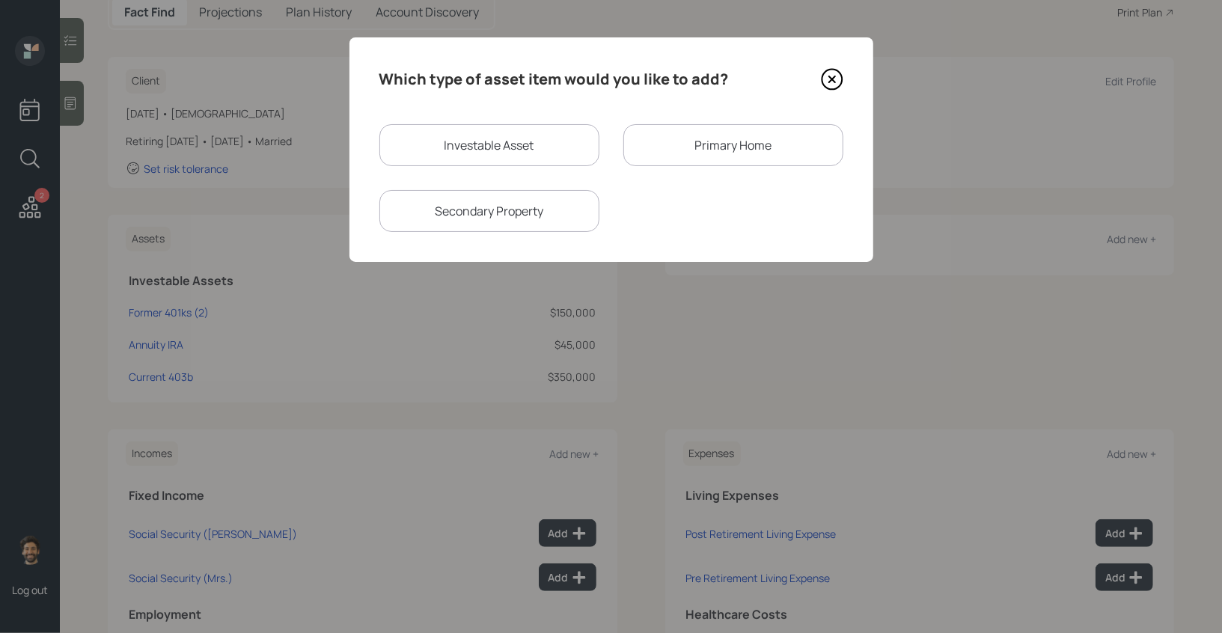
click at [478, 147] on div "Investable Asset" at bounding box center [490, 145] width 220 height 42
select select "taxable"
select select "balanced"
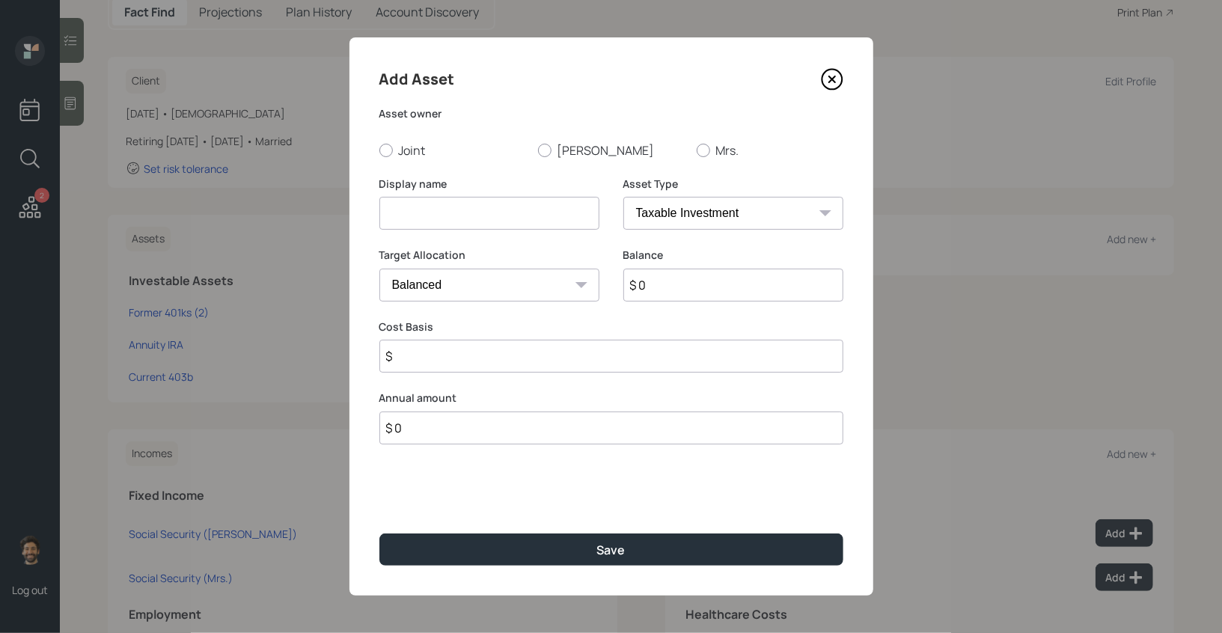
click at [425, 220] on input at bounding box center [490, 213] width 220 height 33
type input "Checking / Savings"
click at [737, 279] on input "$ 0" at bounding box center [734, 285] width 220 height 33
type input "$ 100,000"
click at [698, 213] on select "SEP IRA IRA Roth IRA 401(k) Roth 401(k) 403(b) Roth 403(b) 457(b) Roth 457(b) H…" at bounding box center [734, 213] width 220 height 33
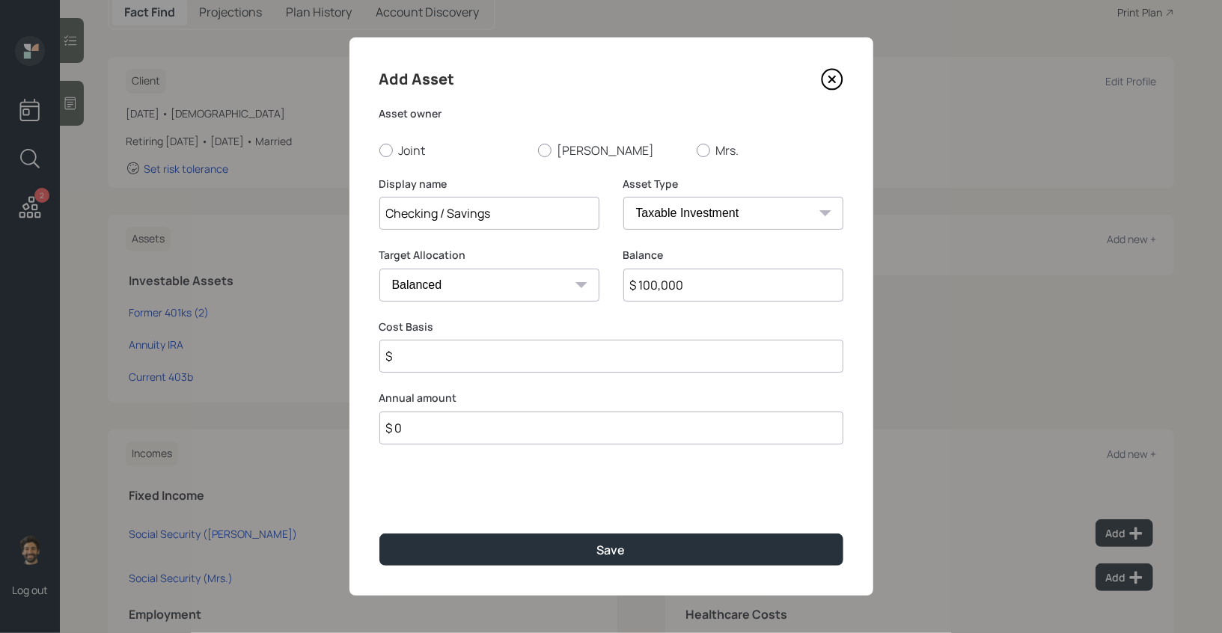
select select "emergency_fund"
click at [624, 197] on select "SEP IRA IRA Roth IRA 401(k) Roth 401(k) 403(b) Roth 403(b) 457(b) Roth 457(b) H…" at bounding box center [734, 213] width 220 height 33
click at [393, 153] on label "Joint" at bounding box center [453, 150] width 147 height 16
click at [380, 150] on input "Joint" at bounding box center [379, 150] width 1 height 1
radio input "true"
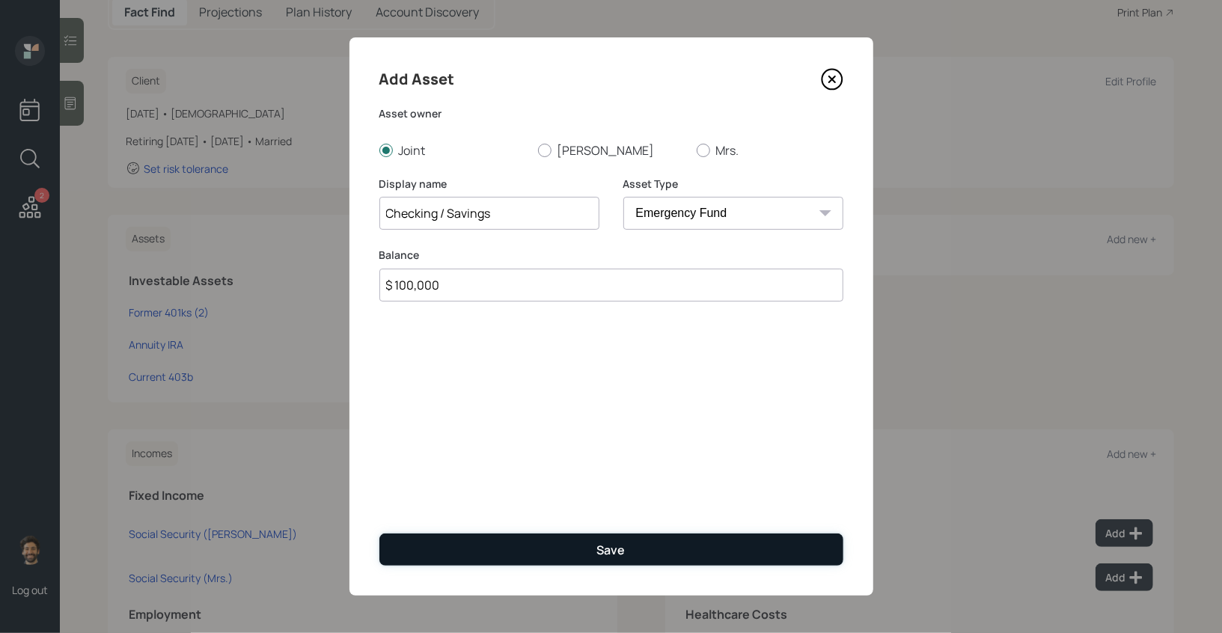
click at [442, 537] on button "Save" at bounding box center [612, 550] width 464 height 32
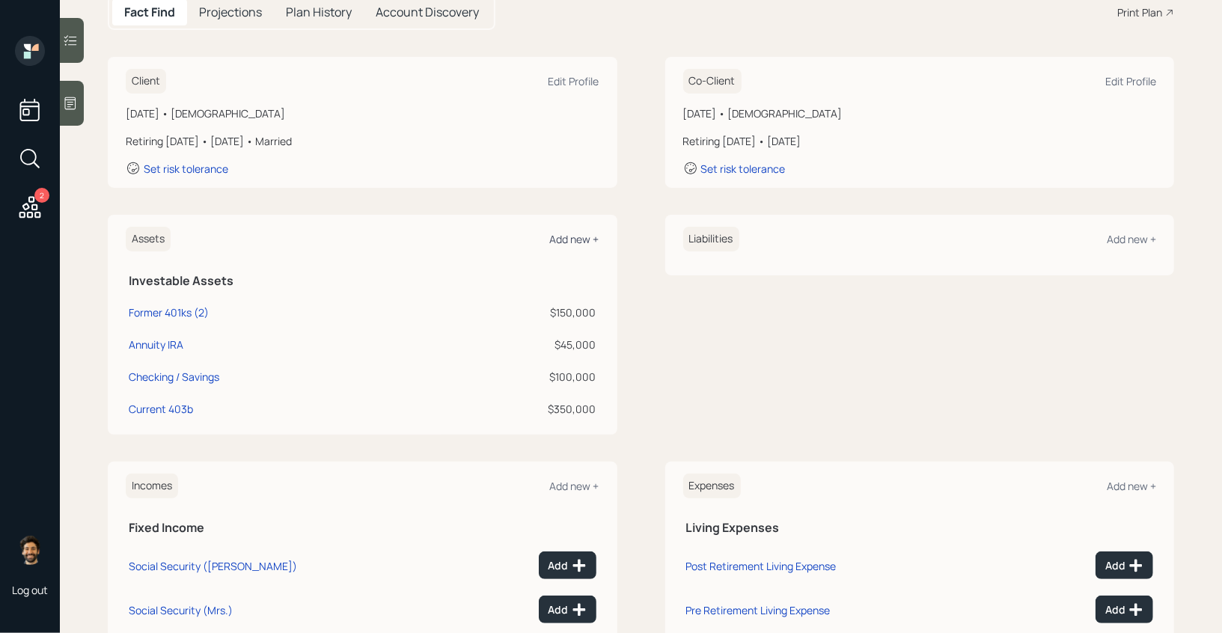
click at [555, 239] on div "Add new +" at bounding box center [574, 239] width 49 height 14
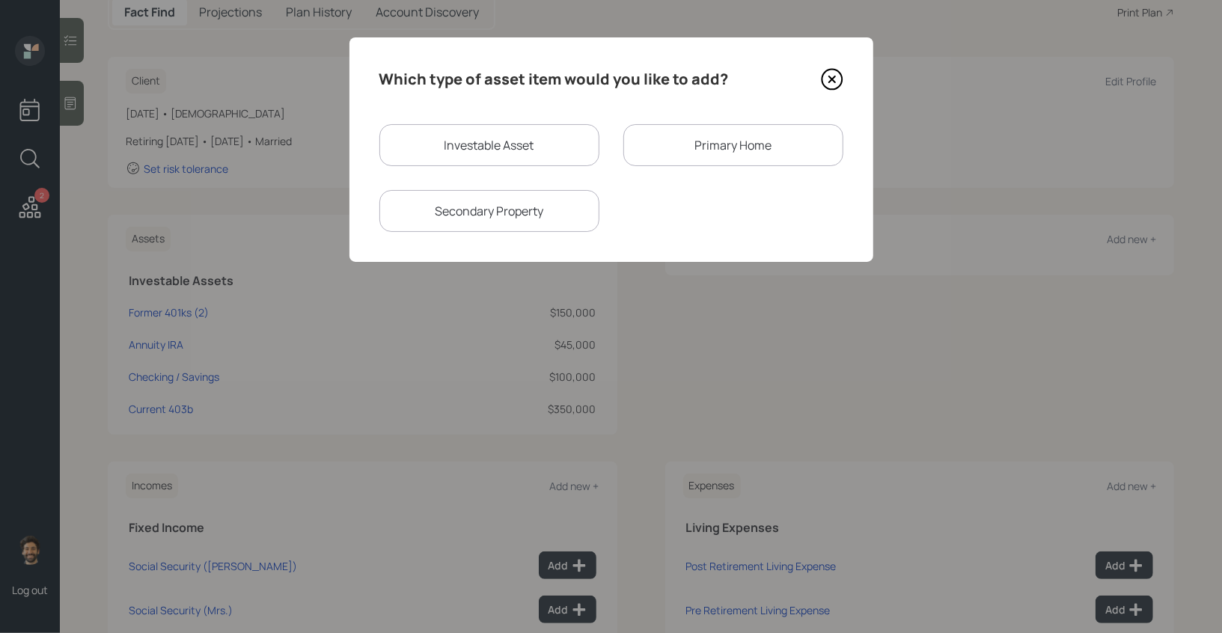
click at [678, 155] on div "Primary Home" at bounding box center [734, 145] width 220 height 42
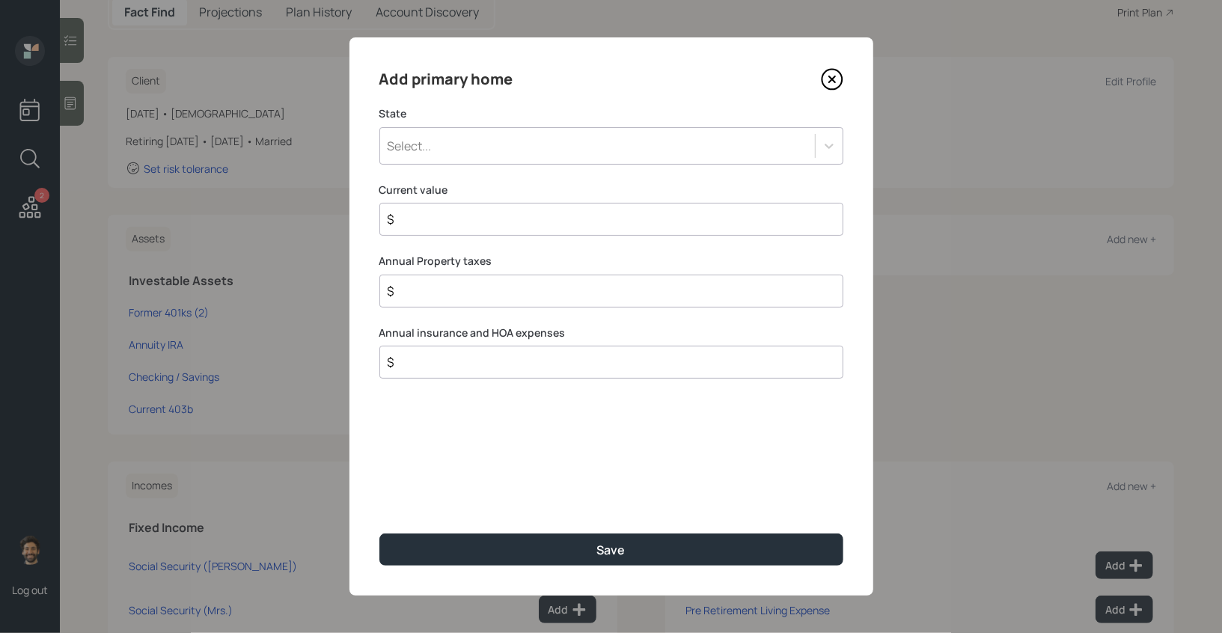
click at [487, 150] on div "Select..." at bounding box center [597, 145] width 435 height 25
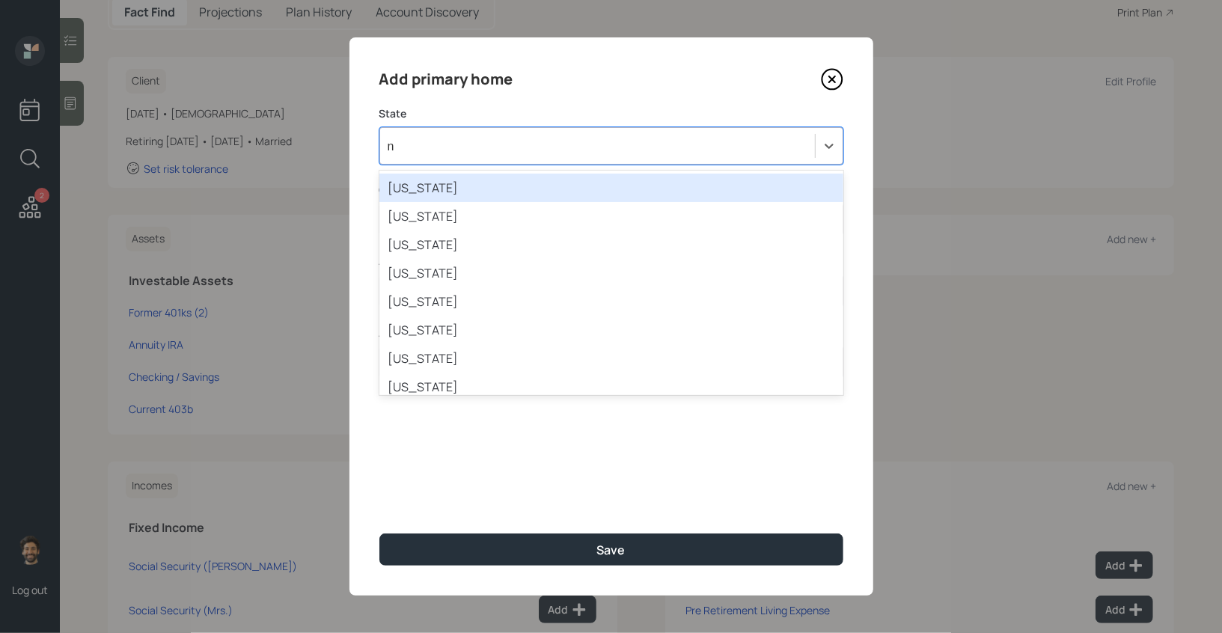
type input "nj"
click at [439, 187] on div "New Jersey" at bounding box center [612, 188] width 464 height 28
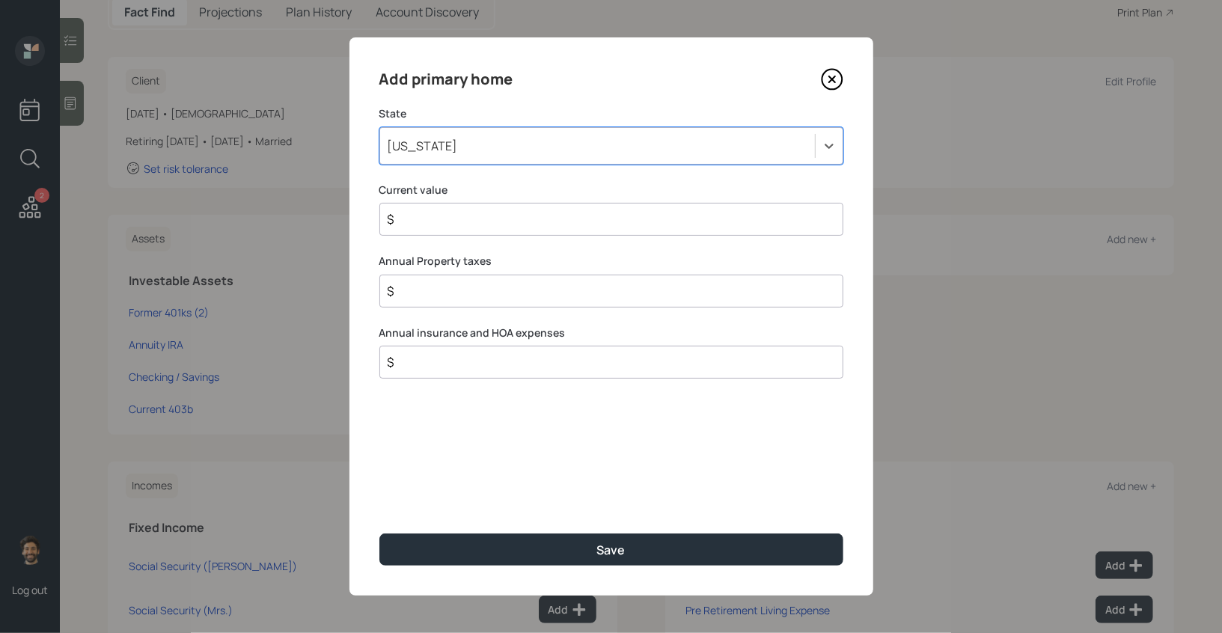
click at [415, 225] on input "$" at bounding box center [605, 219] width 439 height 18
type input "$ 1"
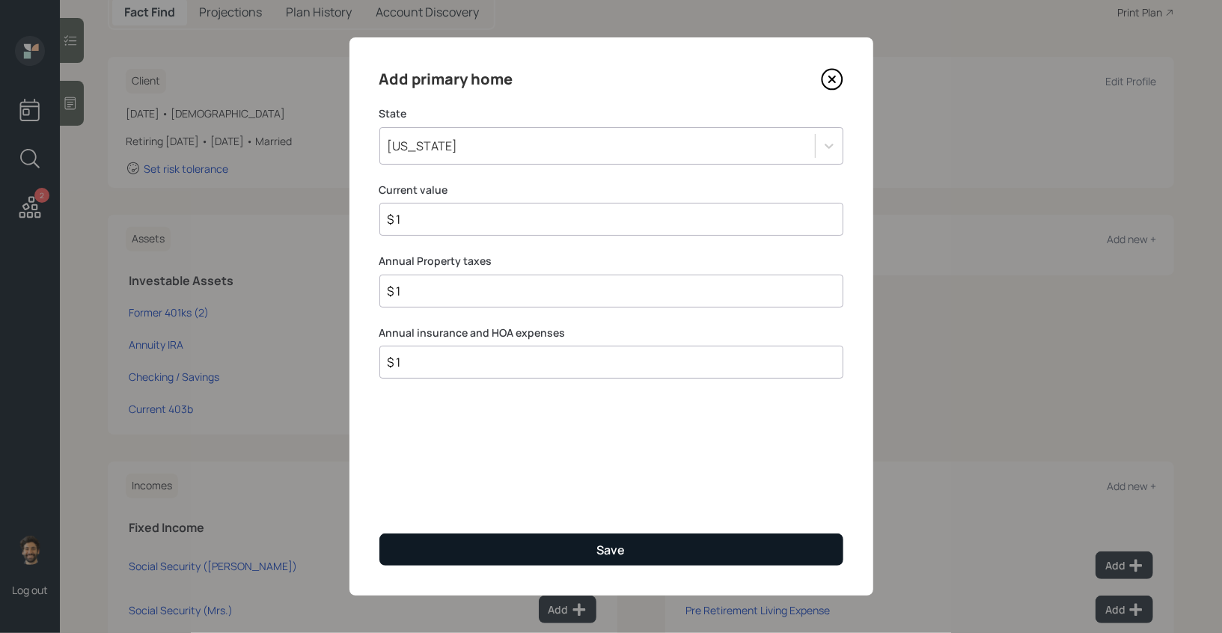
type input "$ 1"
click at [455, 560] on button "Save" at bounding box center [612, 550] width 464 height 32
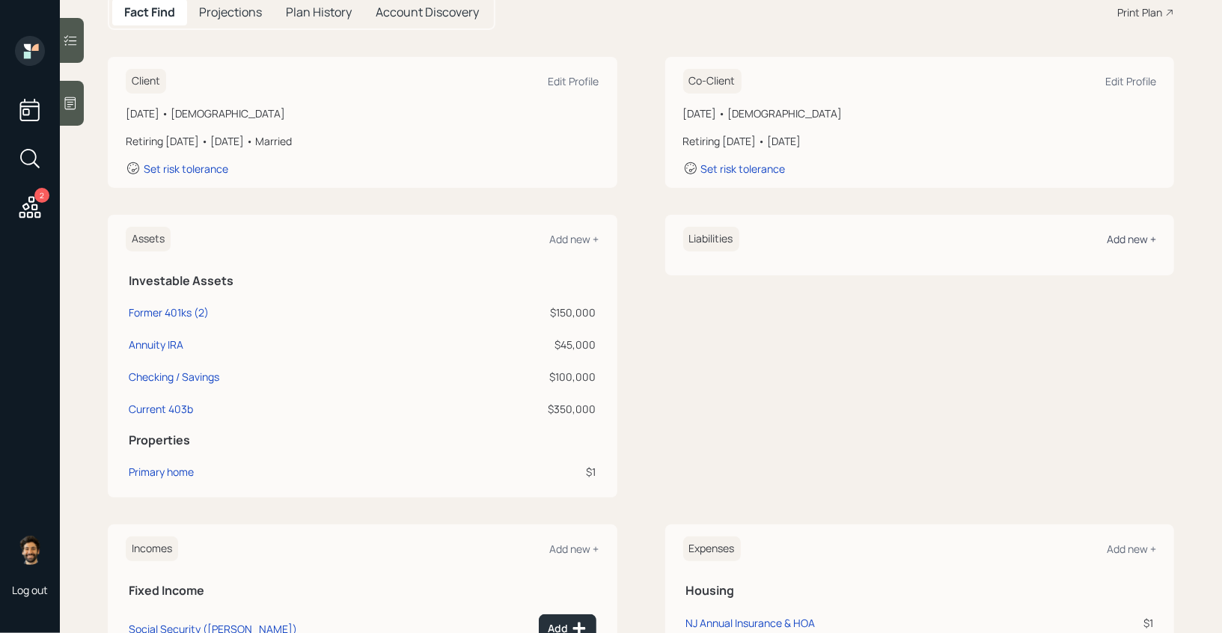
click at [1121, 234] on div "Add new +" at bounding box center [1131, 239] width 49 height 14
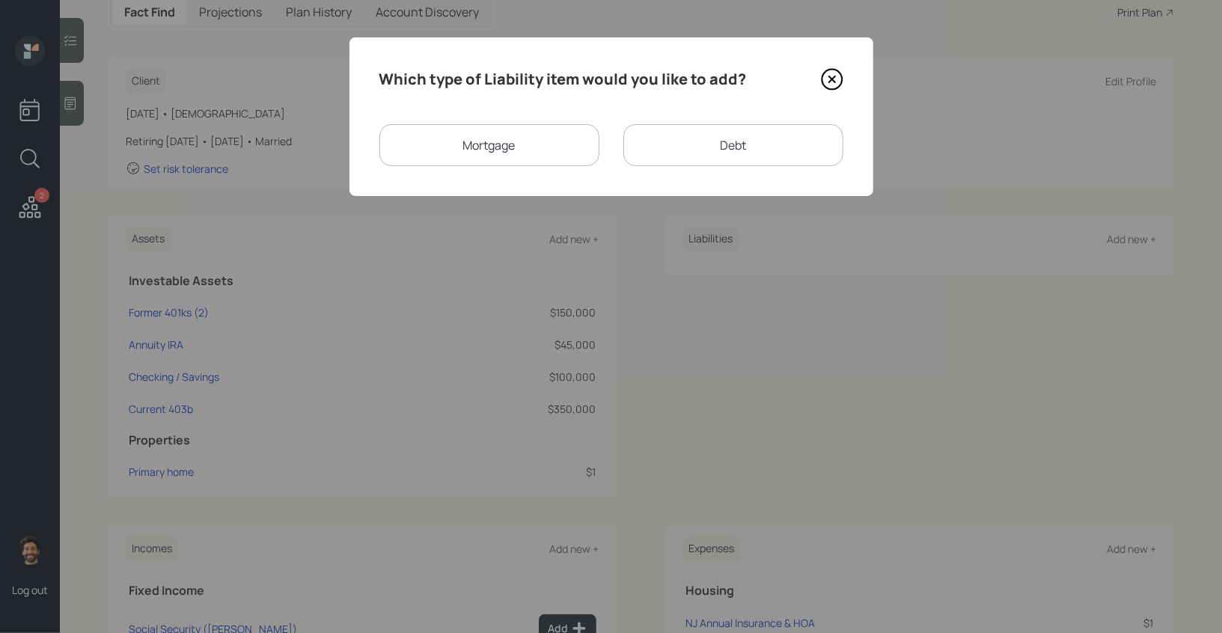
click at [537, 151] on div "Mortgage" at bounding box center [490, 145] width 220 height 42
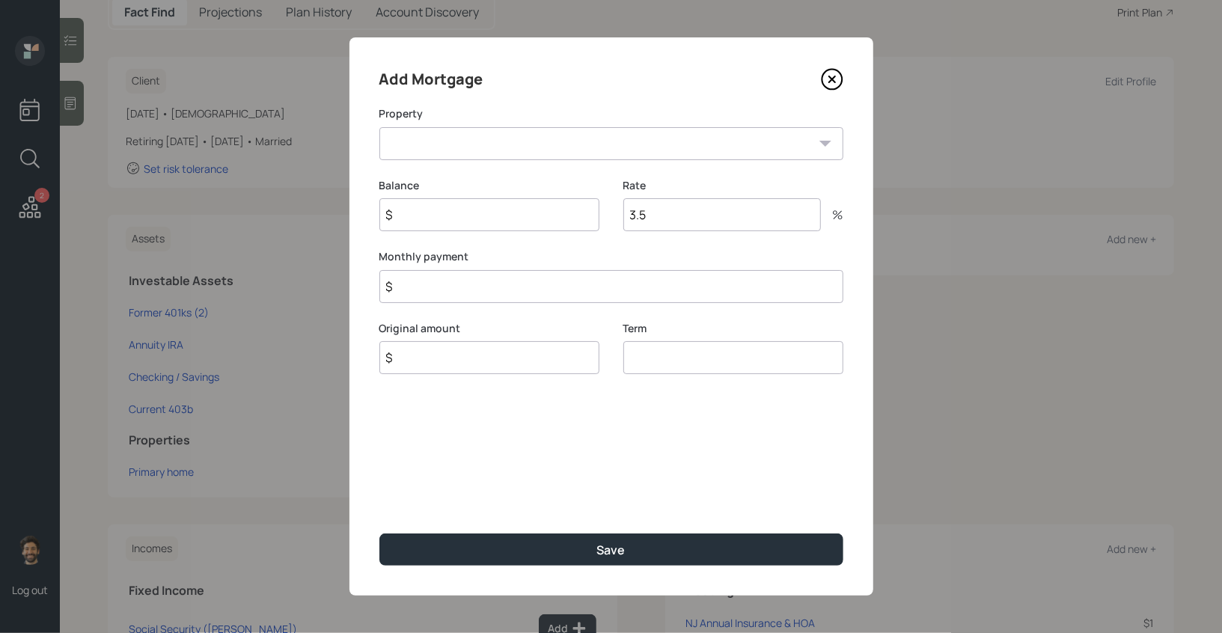
click at [439, 148] on select "NJ Primary home" at bounding box center [612, 143] width 464 height 33
select select "e6e444ca-d278-4673-9e40-f03bcda75571"
click at [380, 127] on select "NJ Primary home" at bounding box center [612, 143] width 464 height 33
click at [424, 221] on input "$" at bounding box center [490, 214] width 220 height 33
type input "$ 200,000"
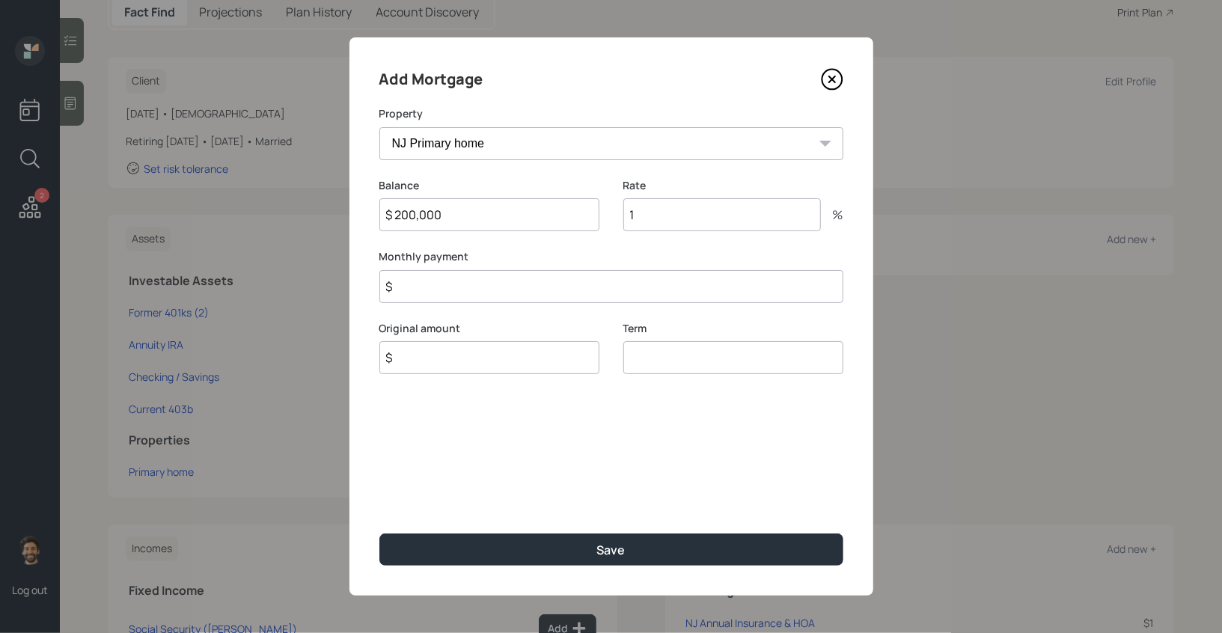
type input "1"
type input "$ 3,500"
type input "$ 200,000"
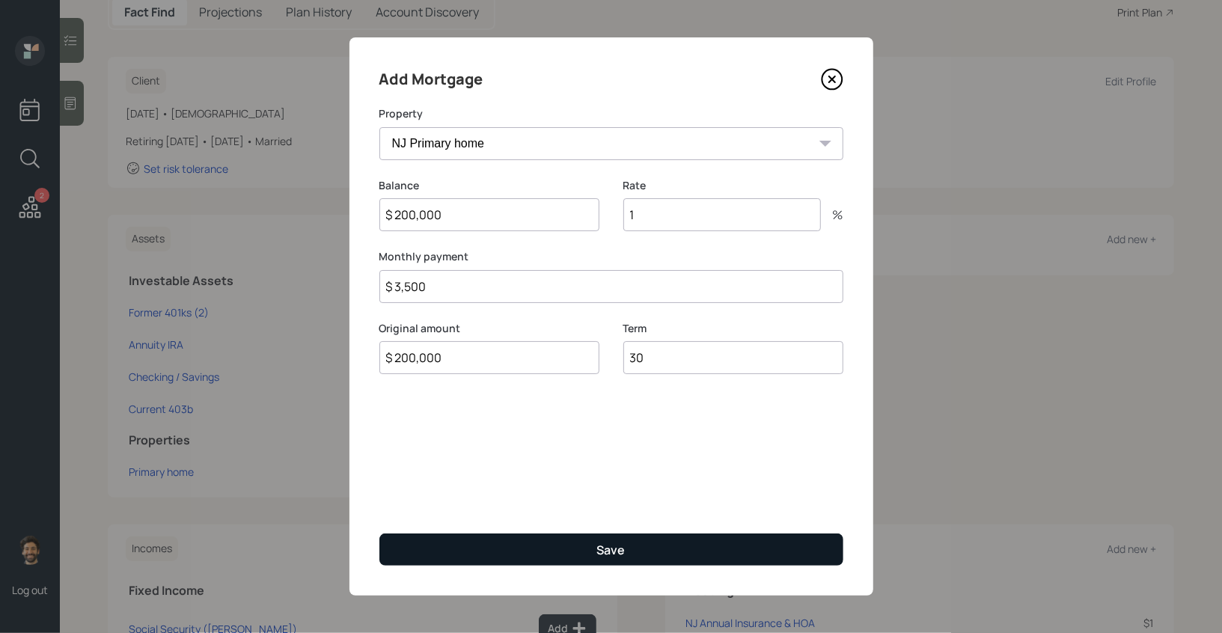
type input "30"
click at [436, 555] on button "Save" at bounding box center [612, 550] width 464 height 32
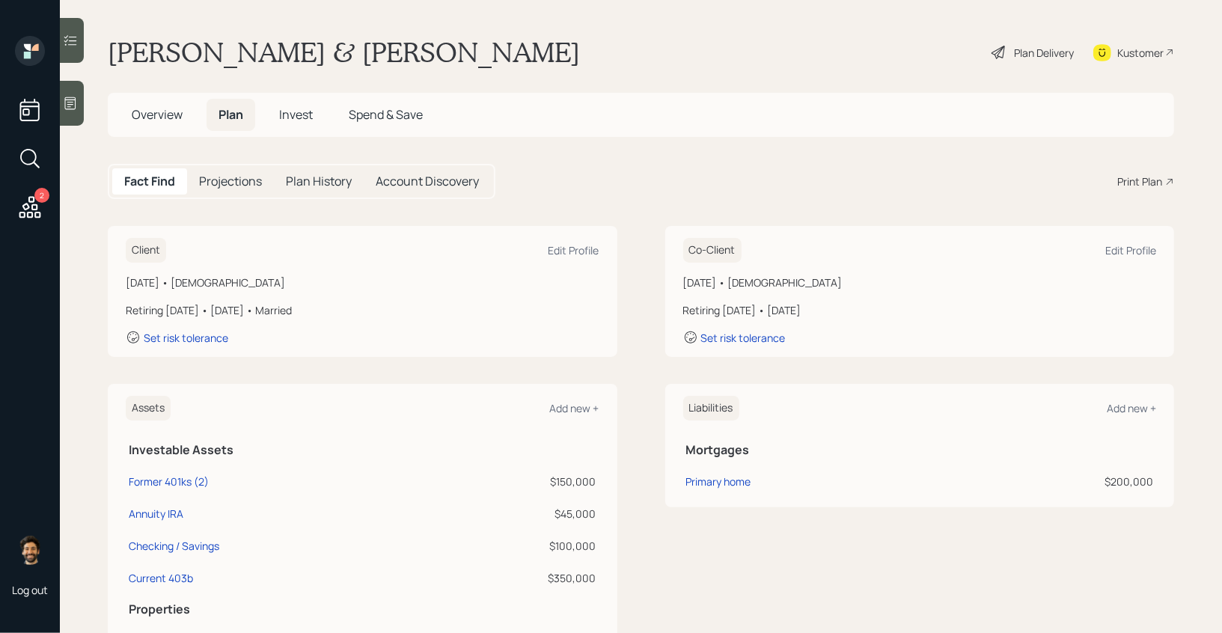
click at [165, 116] on span "Overview" at bounding box center [157, 114] width 51 height 16
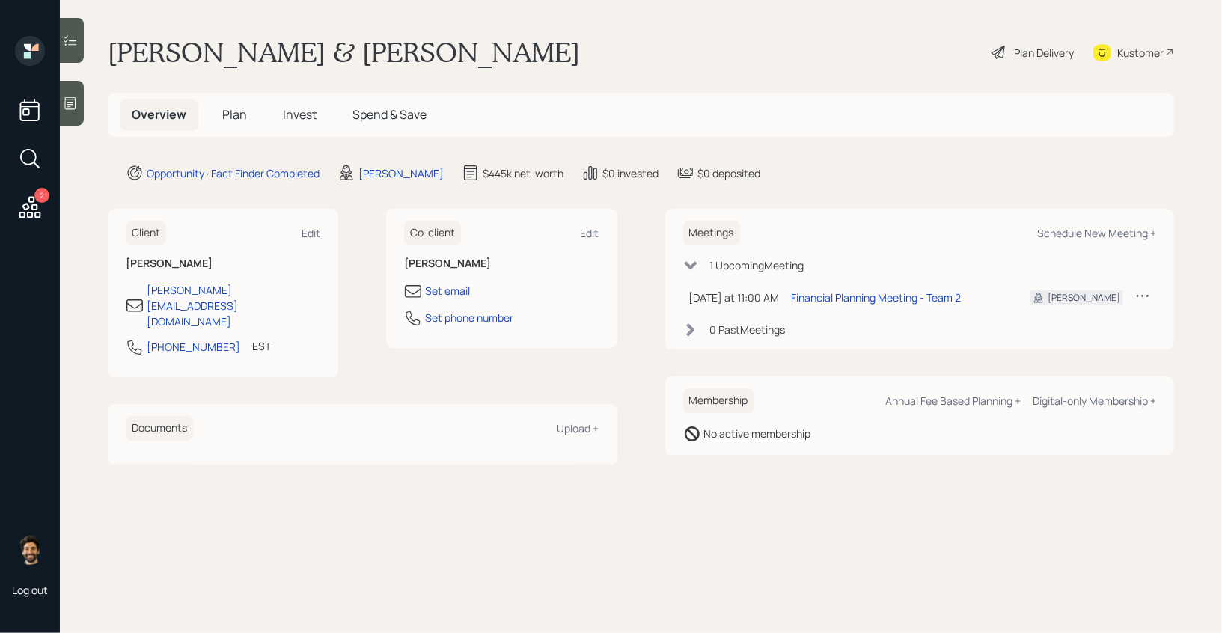
click at [230, 117] on span "Plan" at bounding box center [234, 114] width 25 height 16
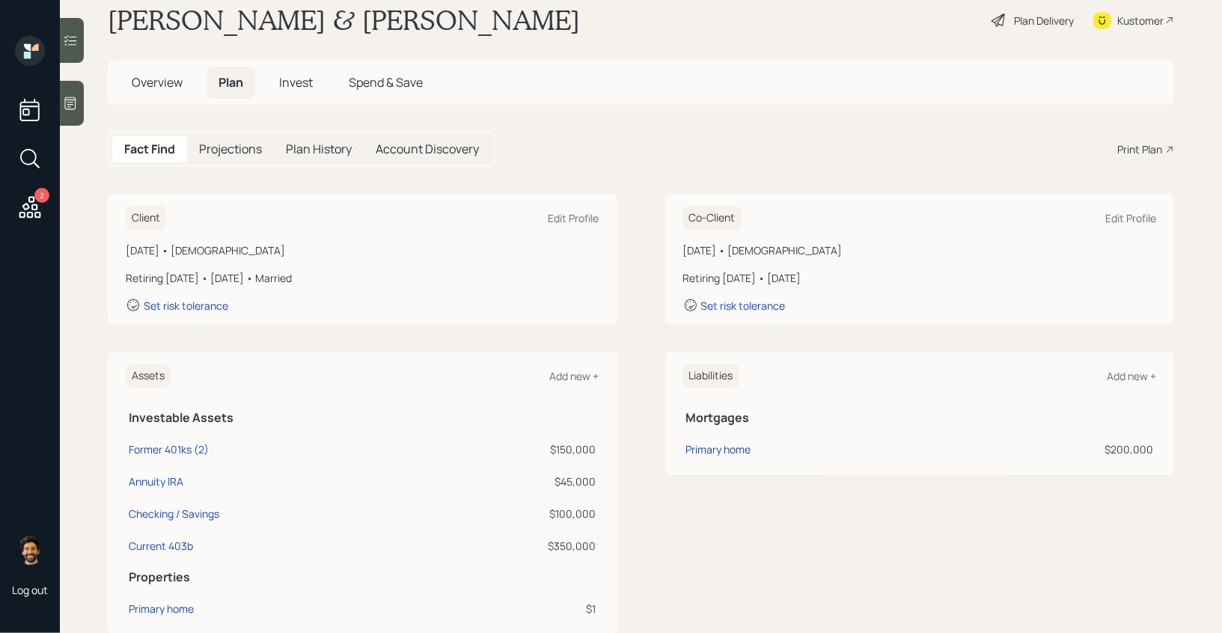
scroll to position [28, 0]
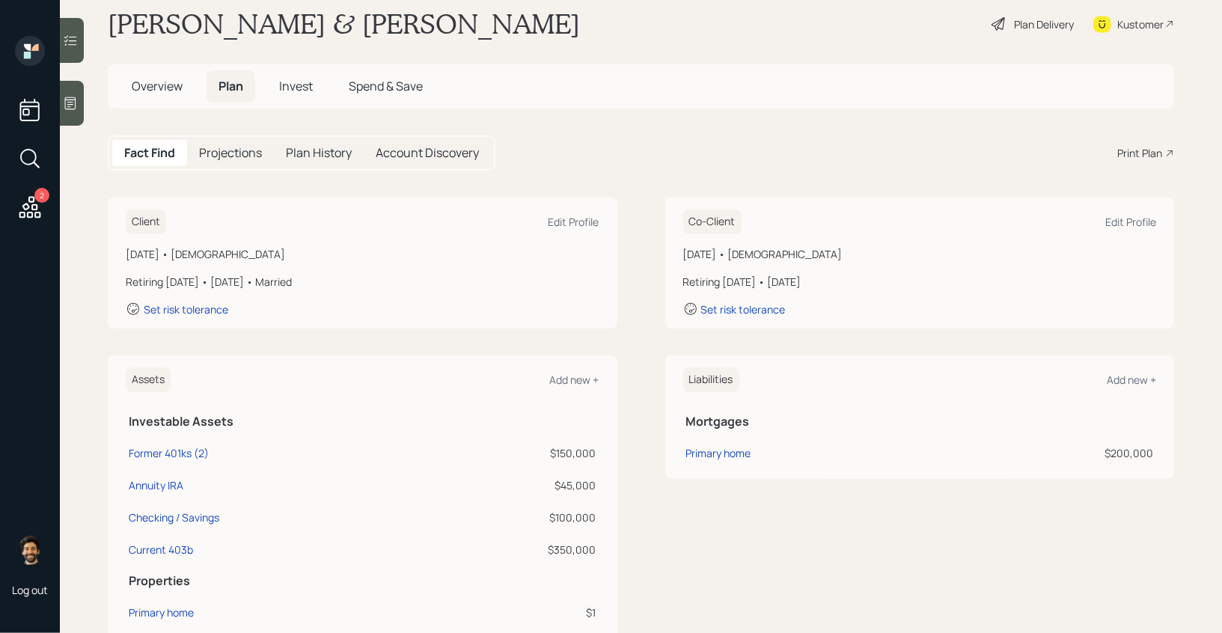
click at [152, 88] on span "Overview" at bounding box center [157, 86] width 51 height 16
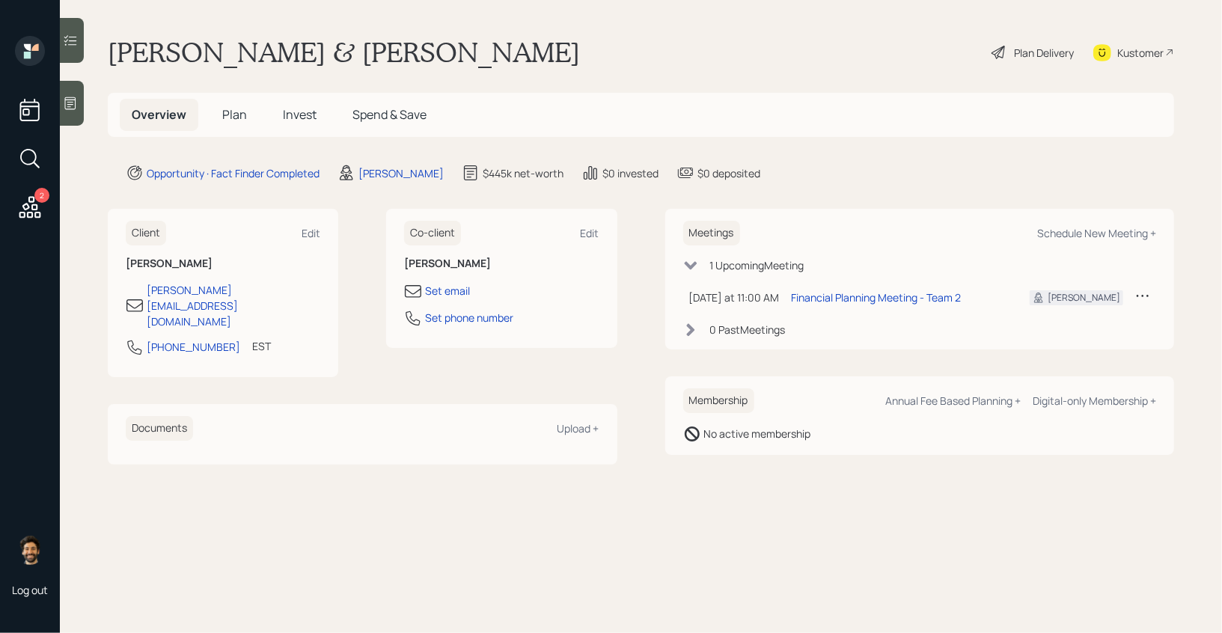
click at [1111, 52] on icon at bounding box center [1103, 52] width 18 height 17
